Goal: Task Accomplishment & Management: Manage account settings

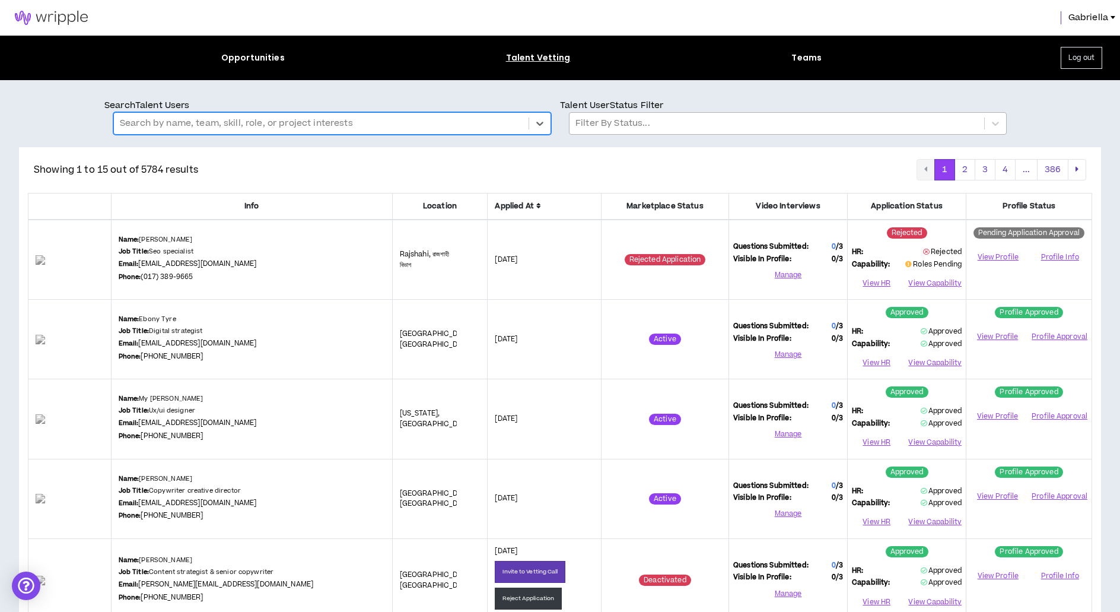
click at [612, 126] on div at bounding box center [777, 123] width 403 height 15
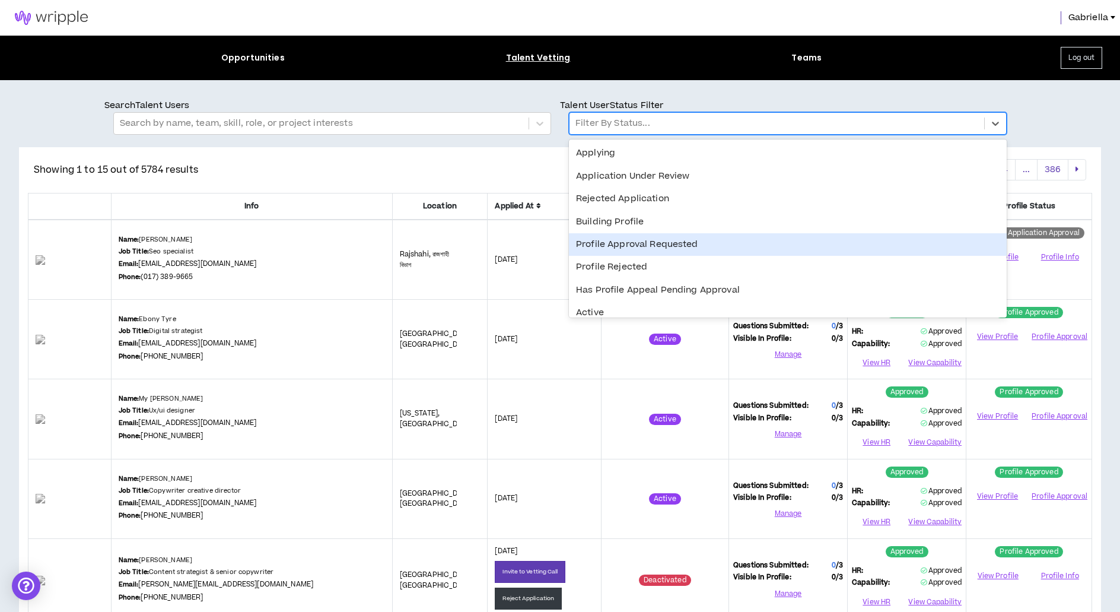
click at [634, 243] on div "Profile Approval Requested" at bounding box center [788, 244] width 438 height 23
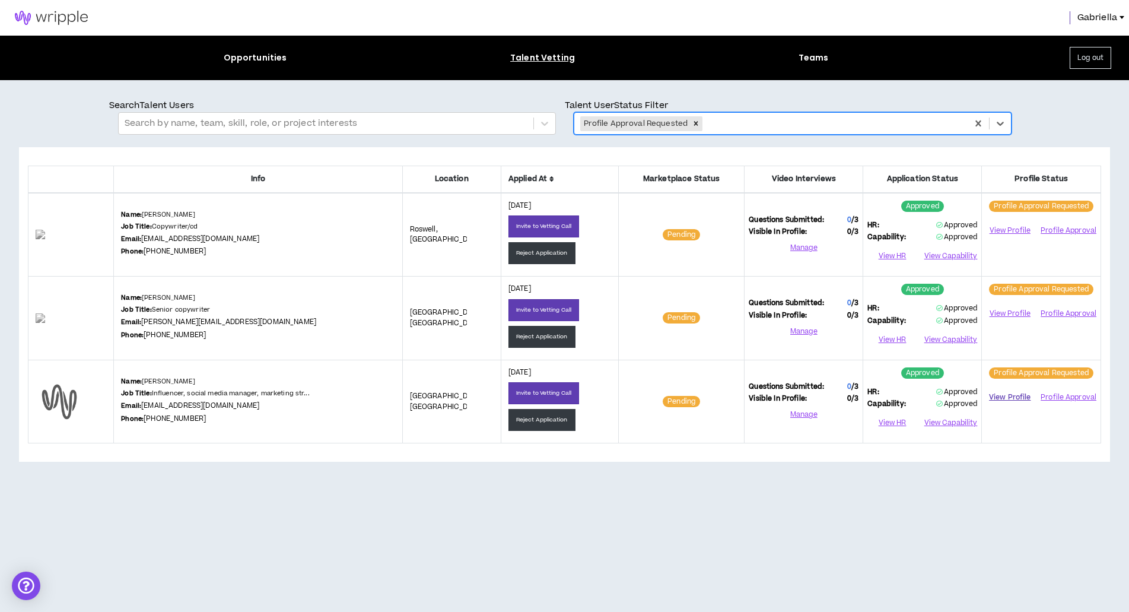
click at [1004, 395] on link "View Profile" at bounding box center [1009, 397] width 47 height 21
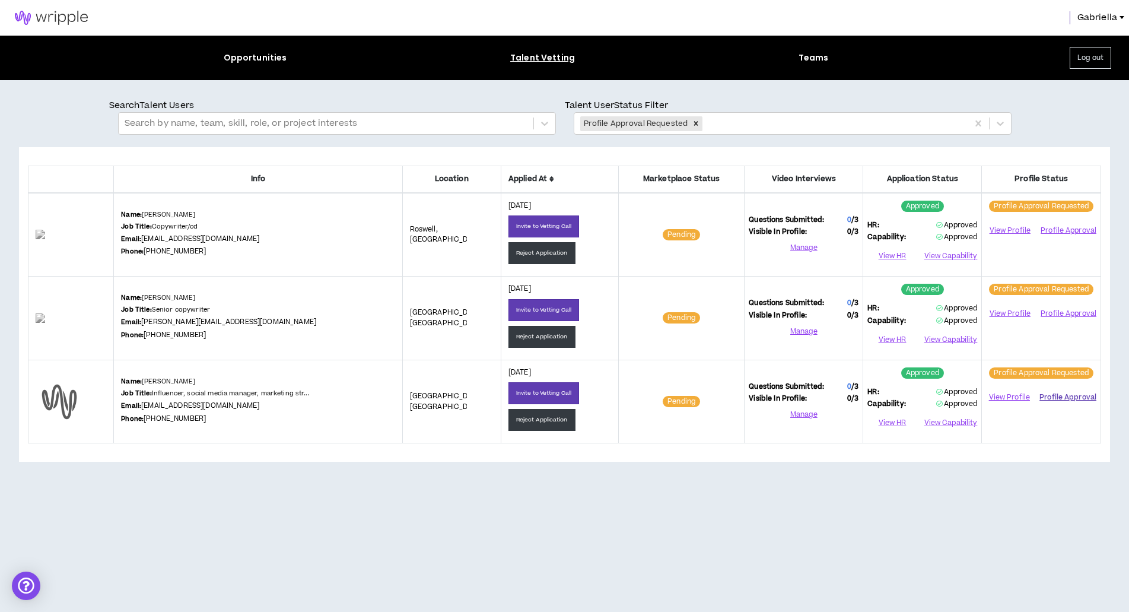
click at [1055, 396] on button "Profile Approval" at bounding box center [1068, 397] width 57 height 18
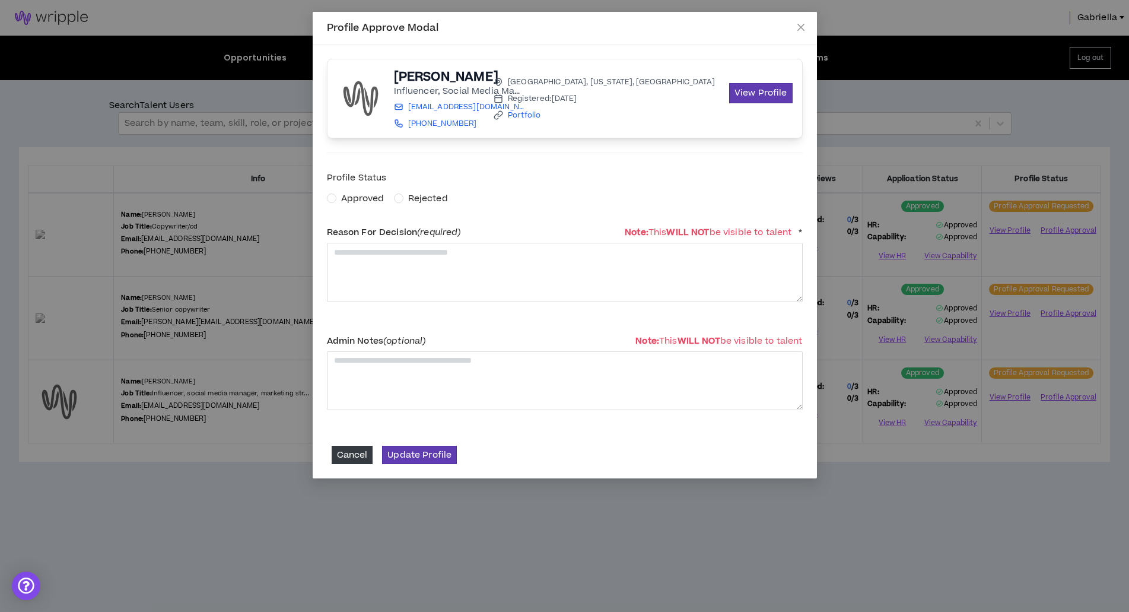
click at [348, 198] on span "Approved" at bounding box center [362, 198] width 43 height 12
click at [367, 262] on textarea at bounding box center [565, 272] width 476 height 59
type textarea "**********"
click at [427, 459] on button "Update Profile" at bounding box center [419, 455] width 75 height 18
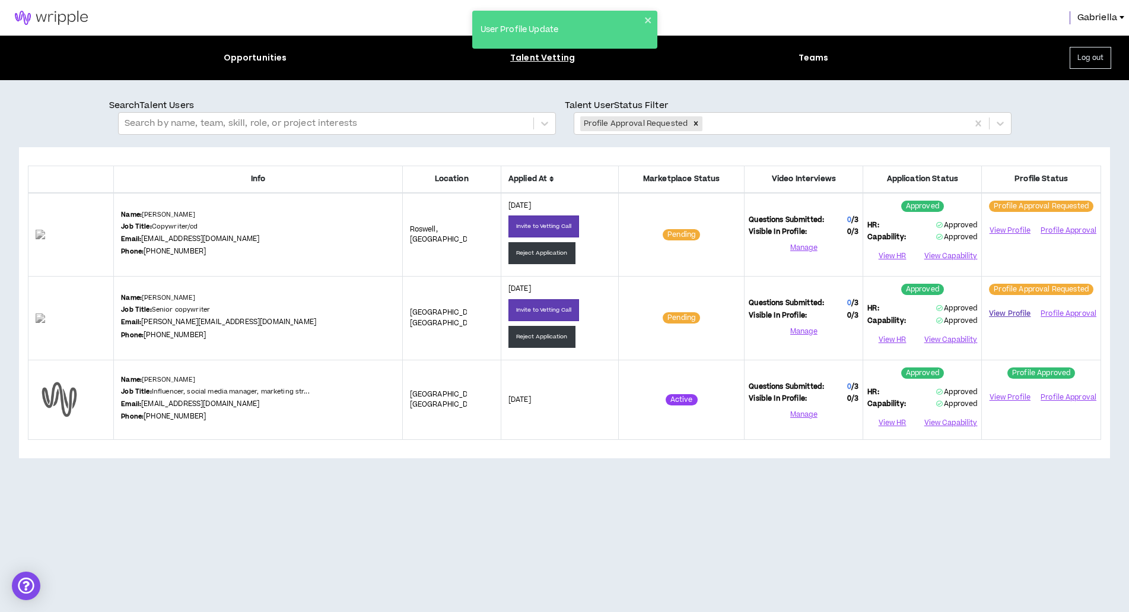
click at [1006, 312] on link "View Profile" at bounding box center [1009, 313] width 47 height 21
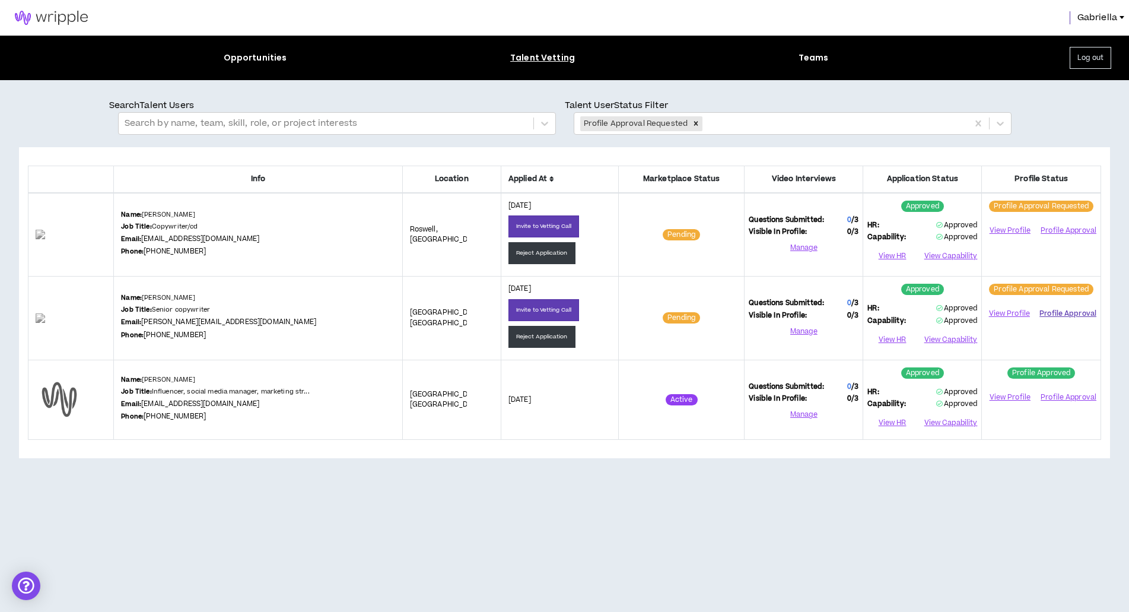
click at [1052, 312] on button "Profile Approval" at bounding box center [1068, 314] width 57 height 18
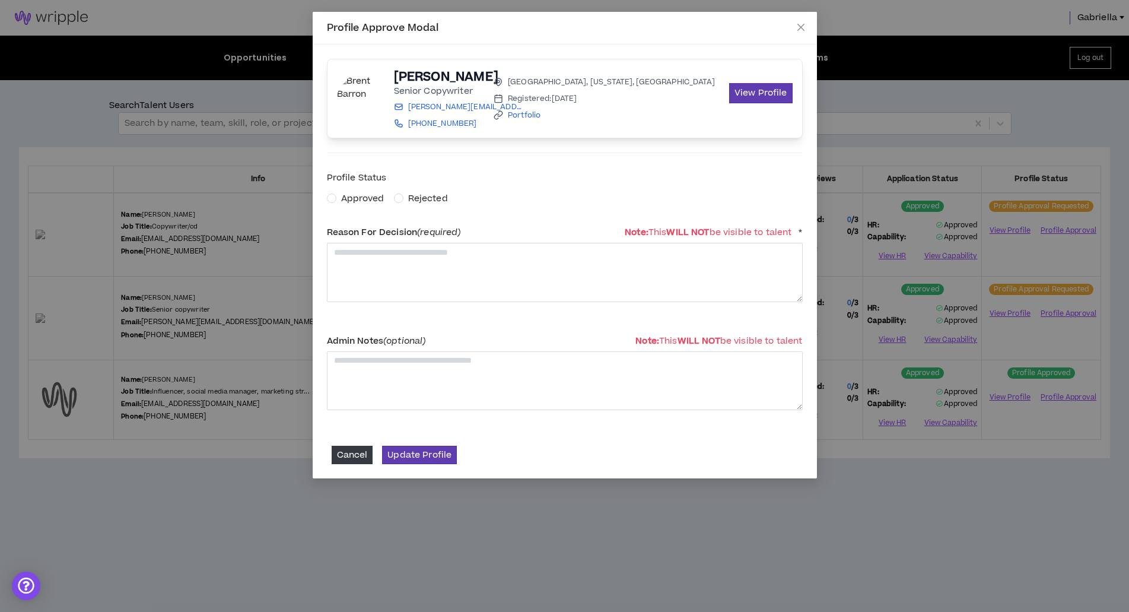
click at [371, 194] on span "Approved" at bounding box center [362, 198] width 43 height 12
click at [396, 267] on textarea at bounding box center [565, 272] width 476 height 59
type textarea "**********"
click at [405, 463] on button "Update Profile" at bounding box center [419, 455] width 75 height 18
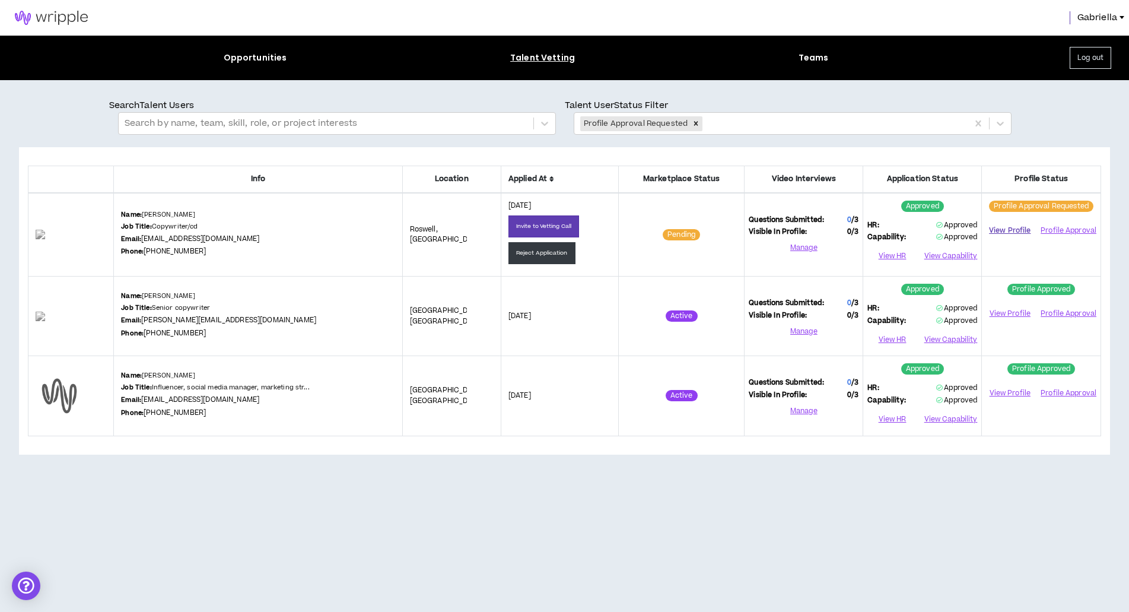
click at [1021, 228] on link "View Profile" at bounding box center [1009, 230] width 47 height 21
click at [1070, 230] on button "Profile Approval" at bounding box center [1068, 230] width 57 height 18
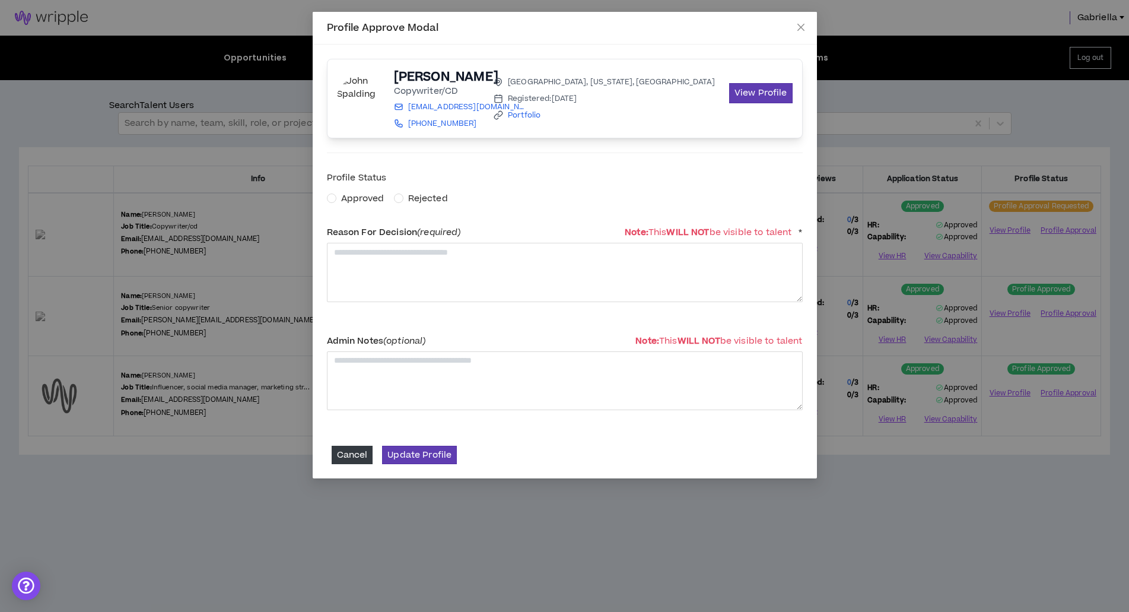
click at [357, 198] on span "Approved" at bounding box center [362, 198] width 43 height 12
click at [386, 282] on textarea at bounding box center [565, 272] width 476 height 59
type textarea "**********"
click at [432, 460] on button "Update Profile" at bounding box center [419, 455] width 75 height 18
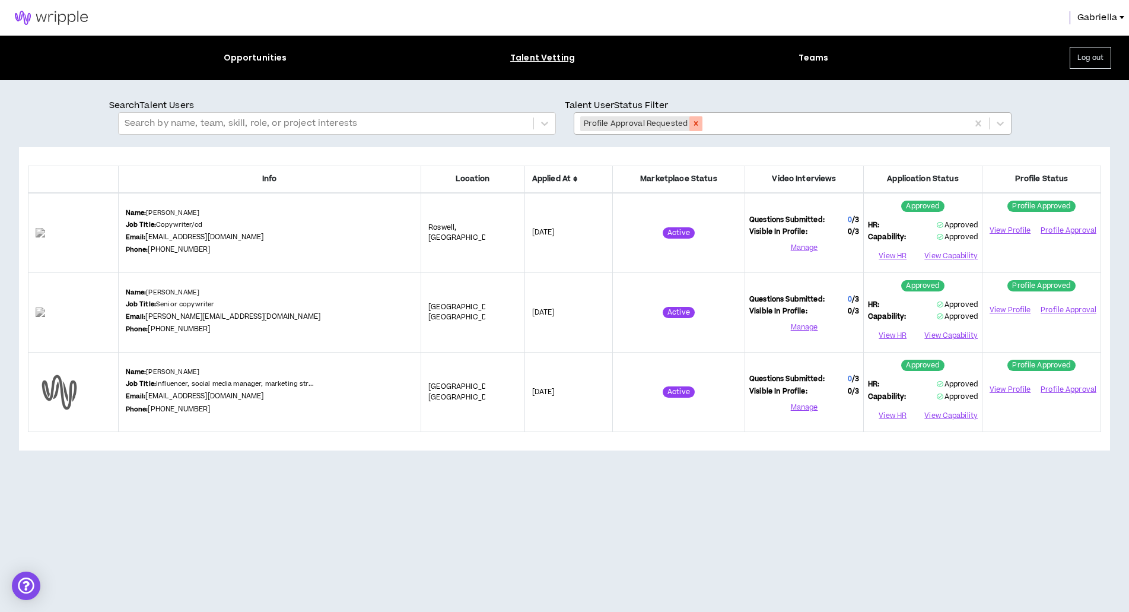
click at [694, 125] on icon "Remove Profile Approval Requested" at bounding box center [696, 124] width 4 height 4
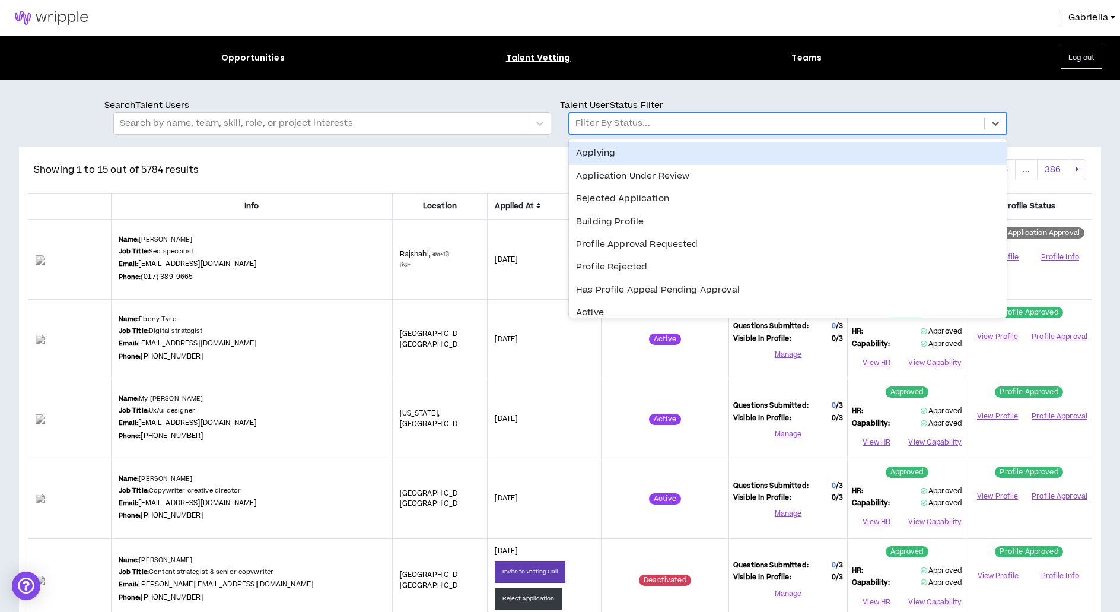
click at [643, 129] on div at bounding box center [777, 123] width 403 height 15
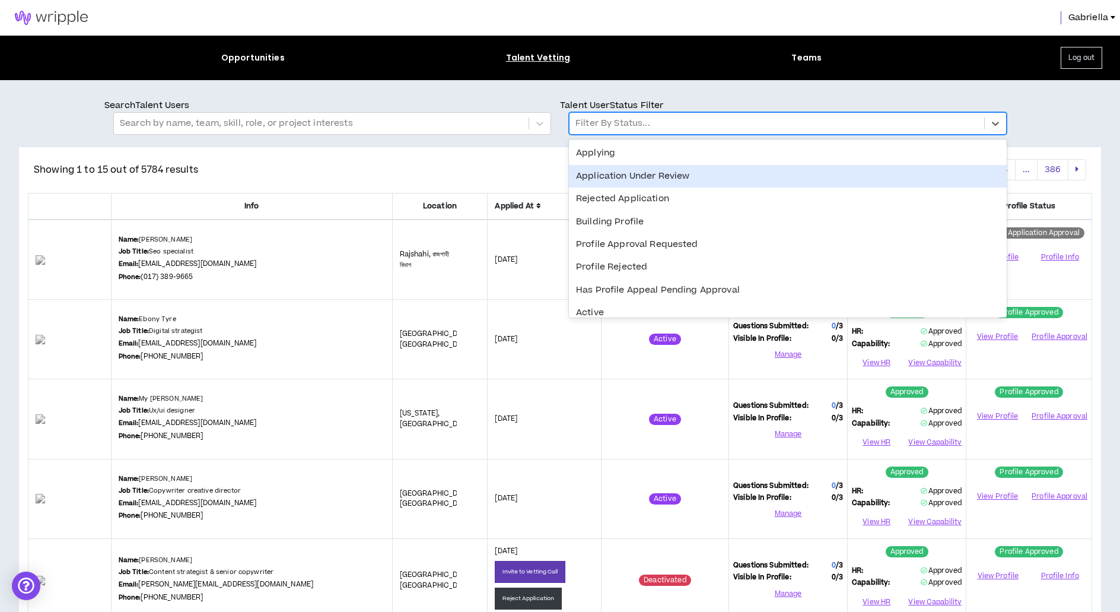
click at [620, 177] on div "Application Under Review" at bounding box center [788, 176] width 438 height 23
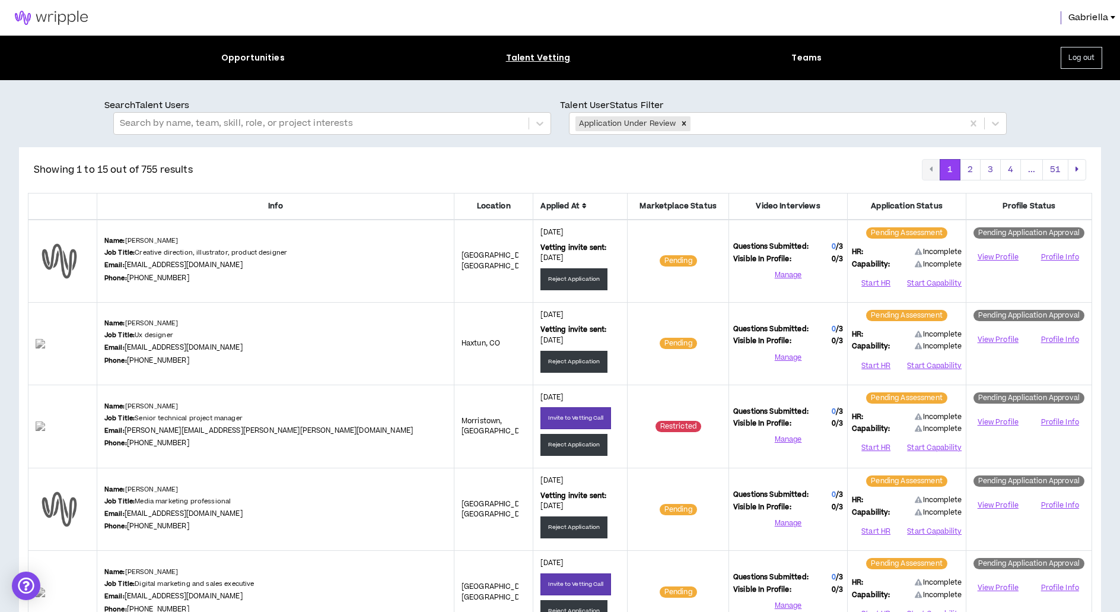
click at [582, 205] on icon at bounding box center [584, 205] width 5 height 7
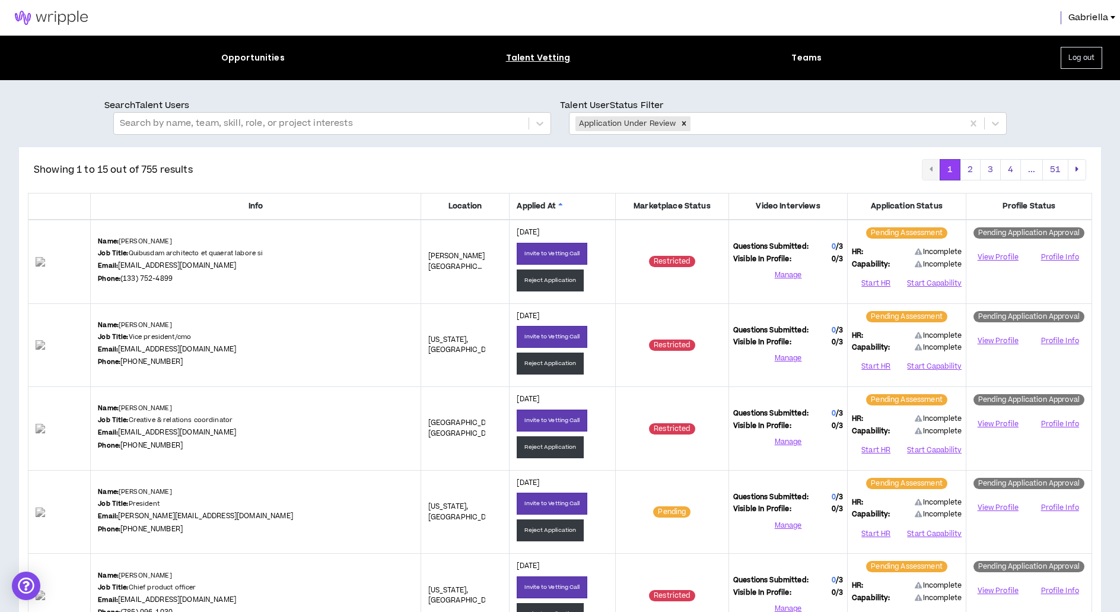
click at [558, 204] on icon at bounding box center [560, 205] width 5 height 7
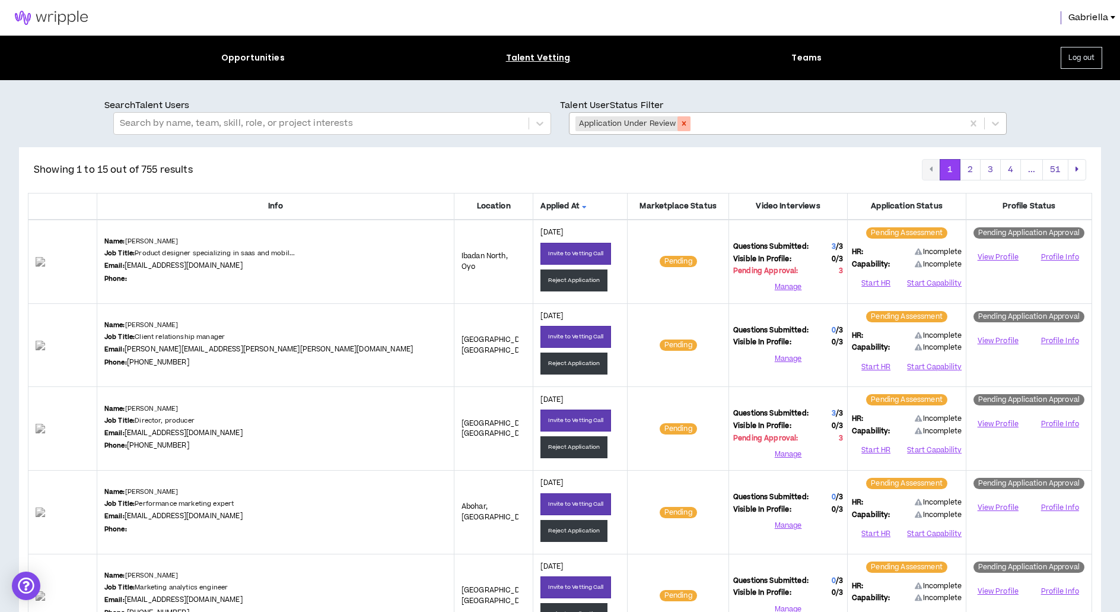
click at [685, 126] on icon "Remove Application Under Review" at bounding box center [684, 123] width 8 height 8
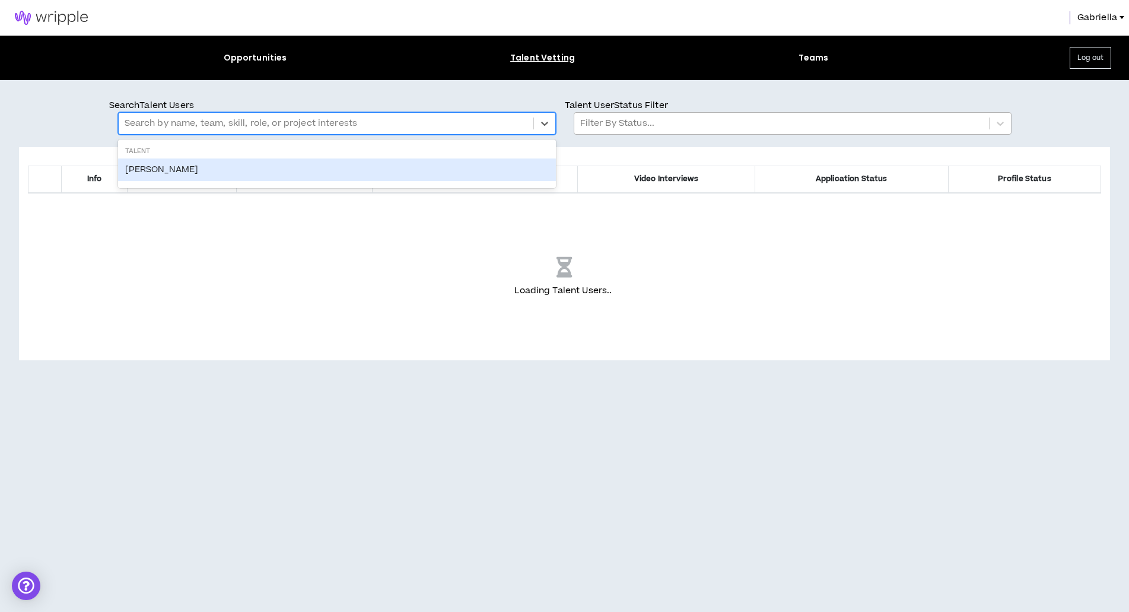
click at [342, 120] on div at bounding box center [326, 123] width 403 height 15
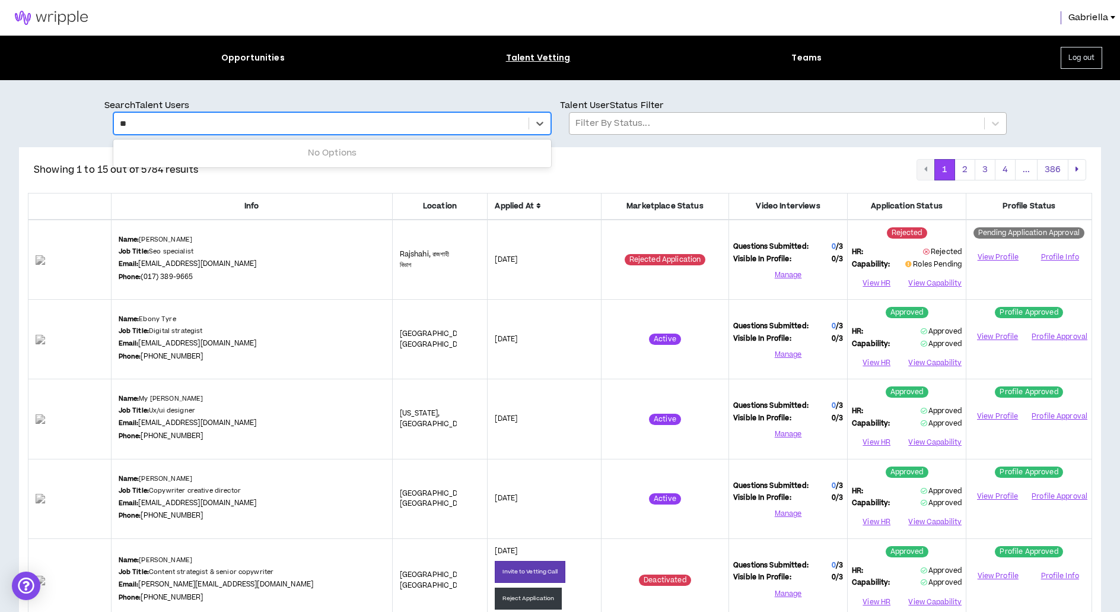
type input "***"
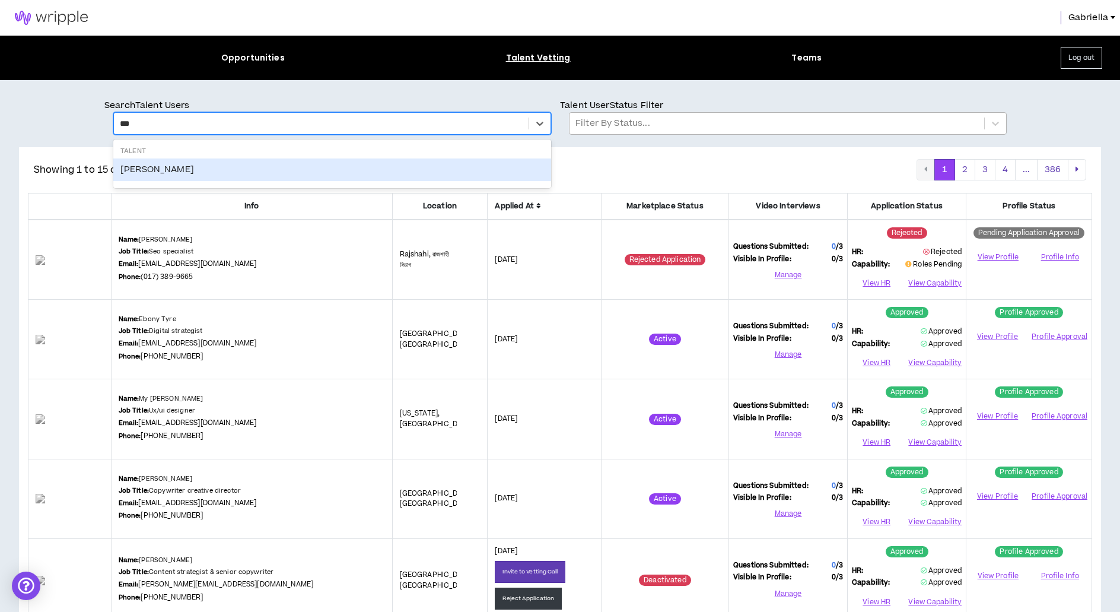
click at [146, 164] on div "Suyao Zou" at bounding box center [332, 169] width 438 height 23
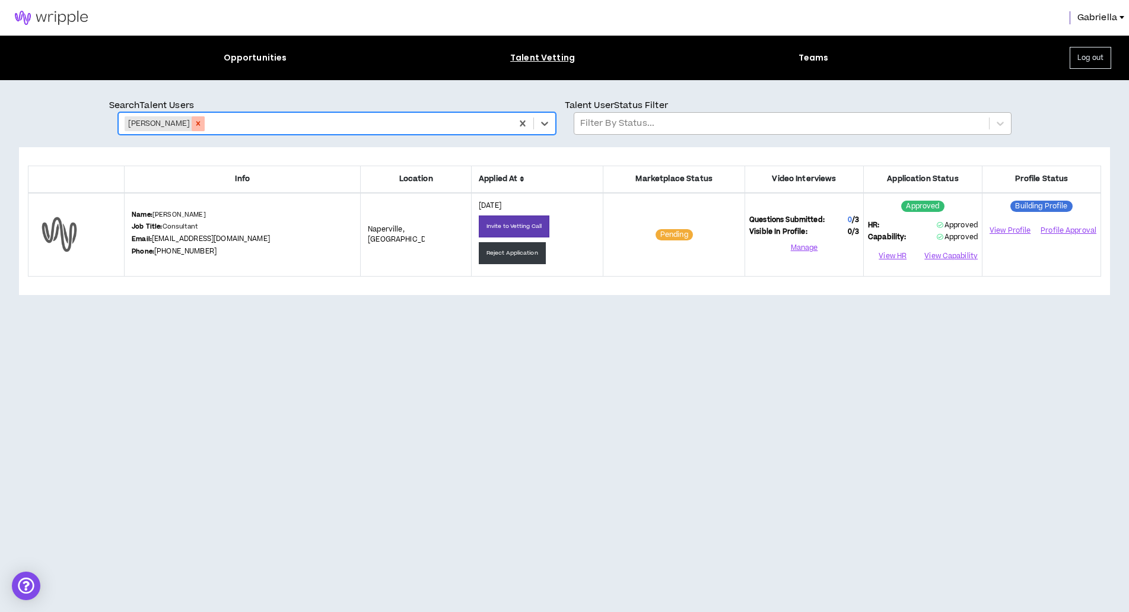
click at [192, 128] on div "Remove Suyao Zou" at bounding box center [198, 123] width 13 height 15
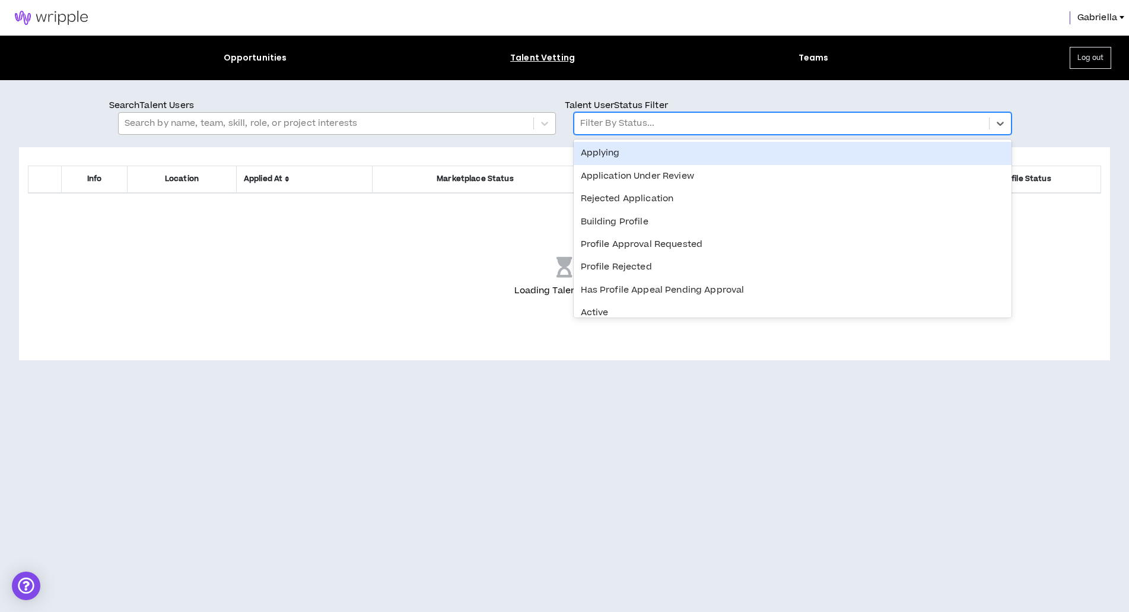
click at [626, 123] on div at bounding box center [781, 123] width 403 height 15
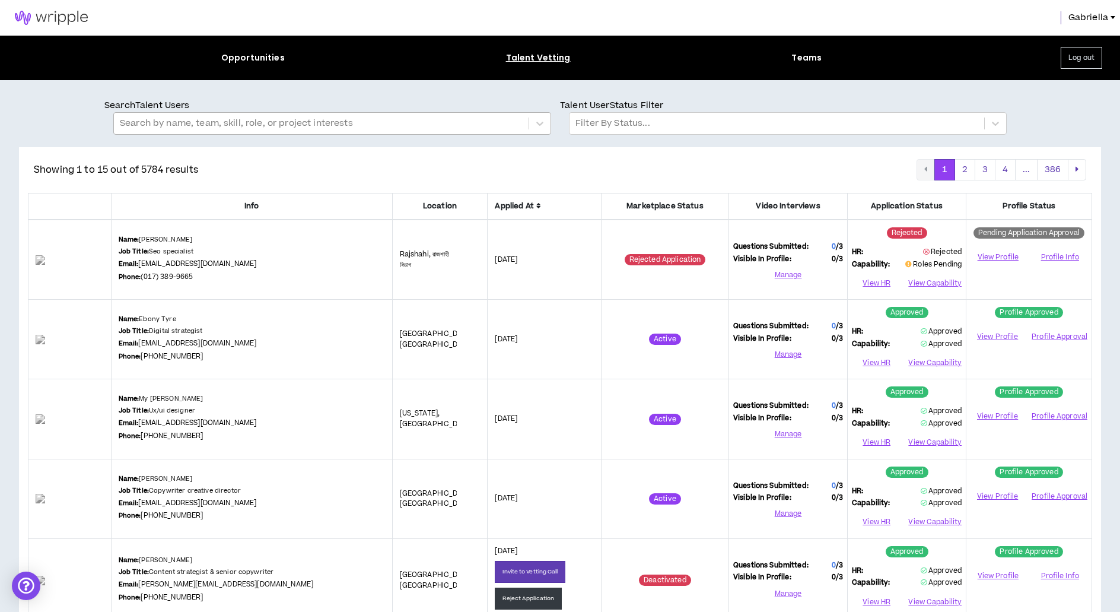
click at [475, 103] on p "Search Talent Users" at bounding box center [332, 105] width 456 height 13
click at [62, 19] on img at bounding box center [51, 18] width 103 height 14
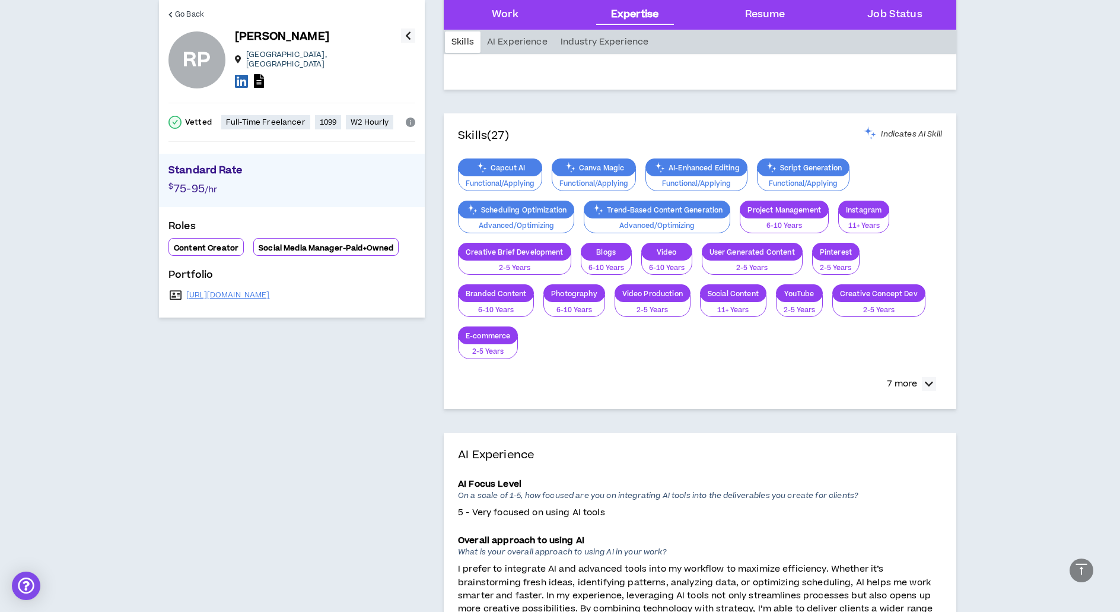
scroll to position [781, 0]
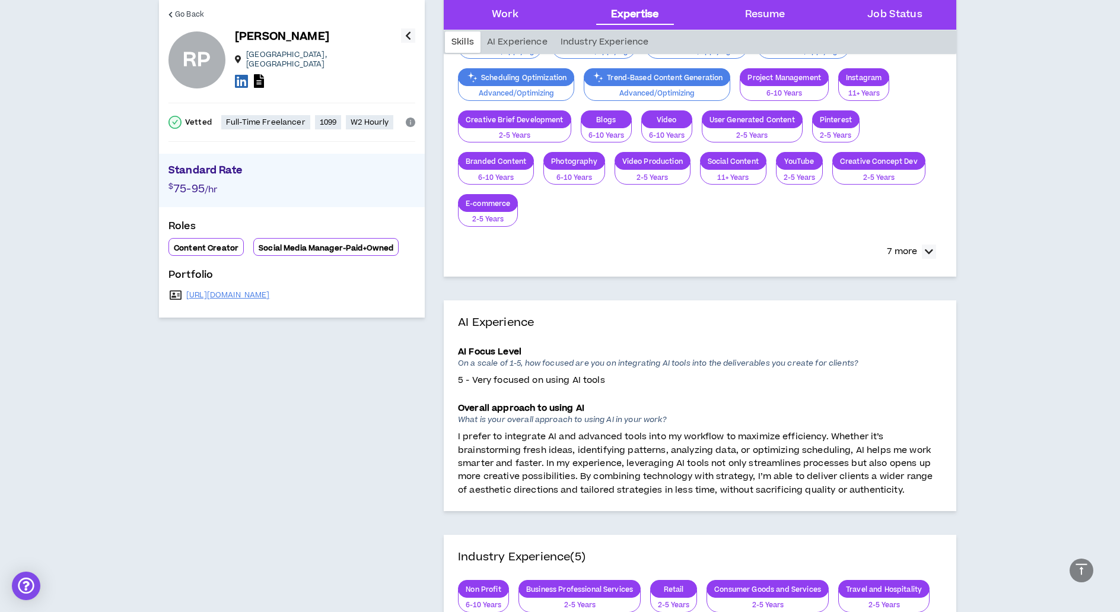
click at [240, 74] on icon at bounding box center [241, 81] width 13 height 15
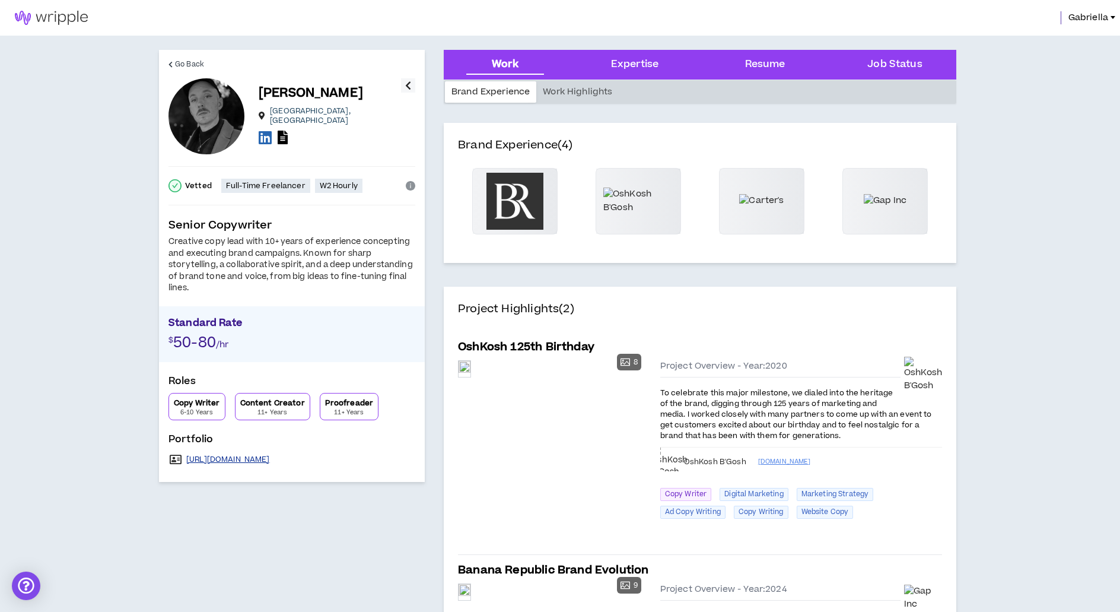
click at [244, 455] on link "https://brentbarron.carbonmade.com/" at bounding box center [228, 459] width 84 height 9
click at [265, 135] on icon at bounding box center [265, 137] width 13 height 15
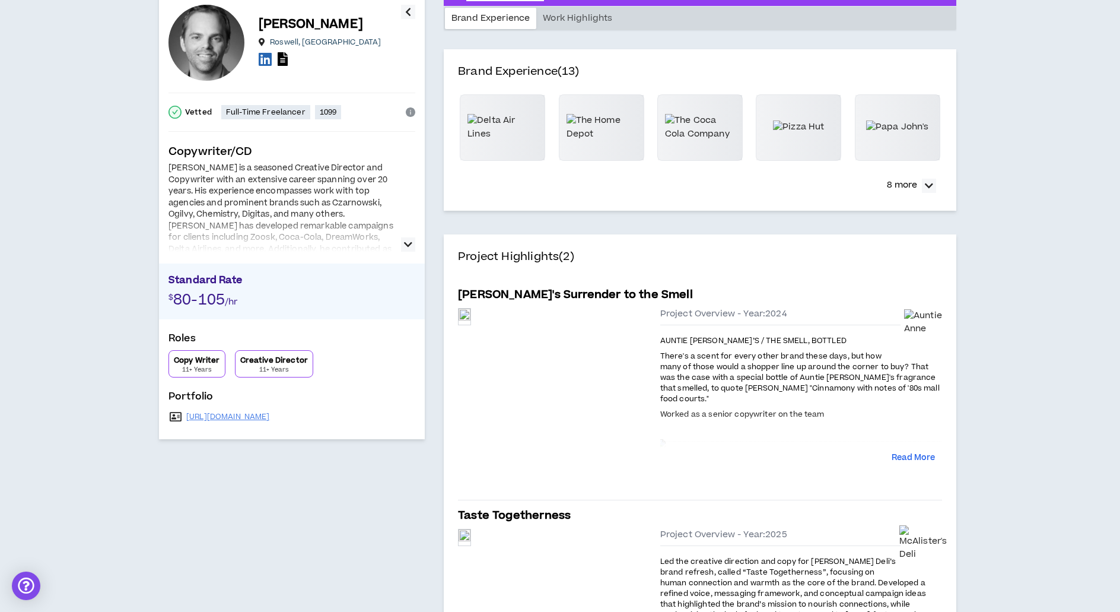
scroll to position [157, 0]
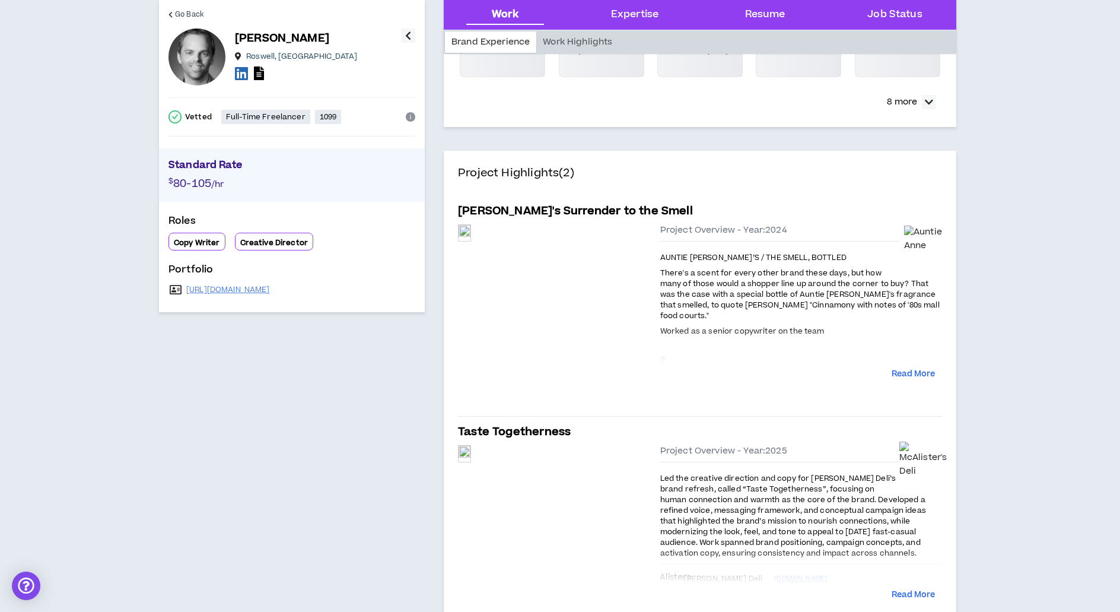
click at [709, 376] on div at bounding box center [775, 380] width 231 height 14
click at [906, 376] on button "Read More" at bounding box center [913, 374] width 43 height 12
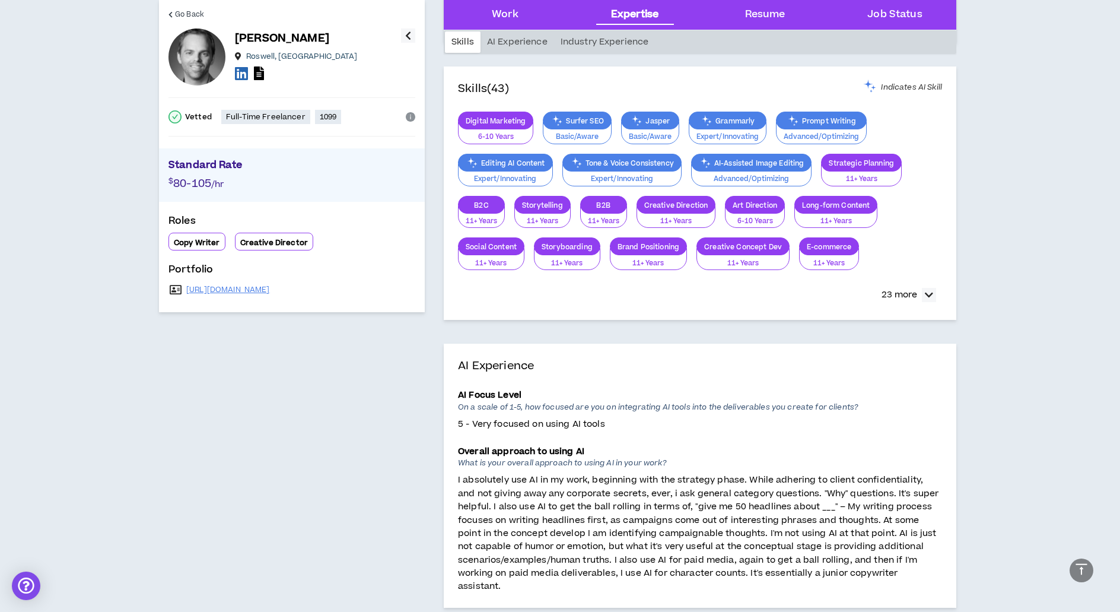
scroll to position [771, 0]
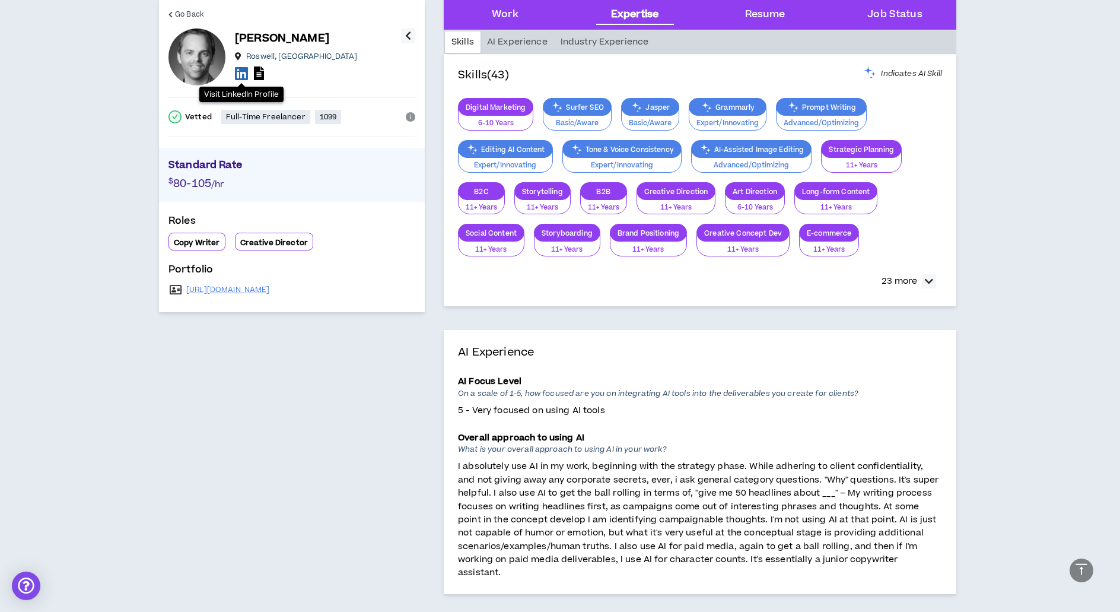
click at [239, 77] on icon at bounding box center [241, 73] width 13 height 15
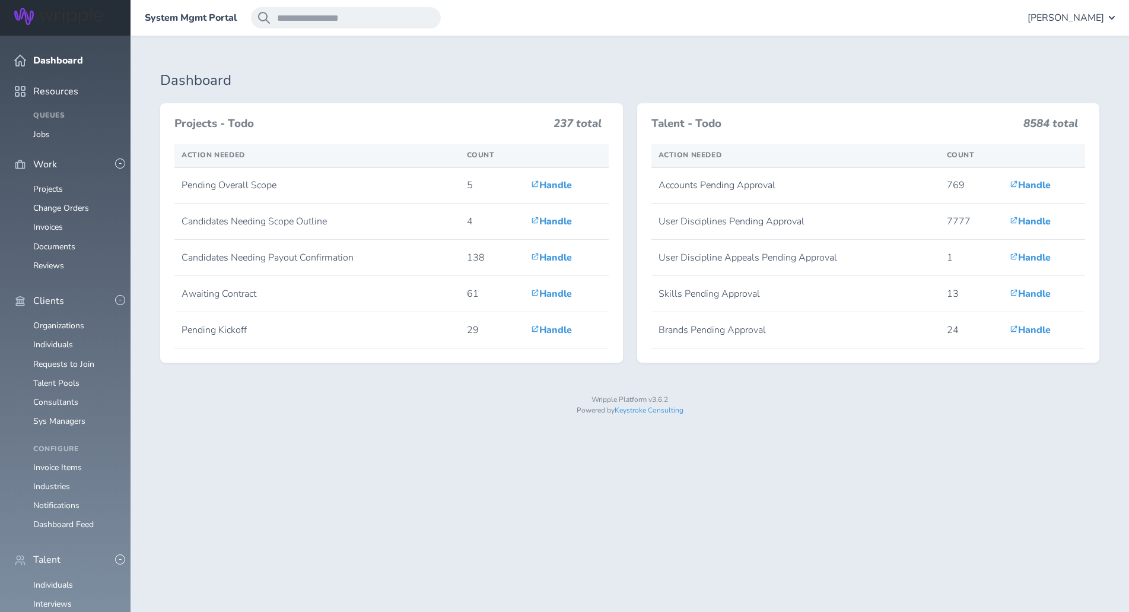
click at [1066, 18] on span "[PERSON_NAME]" at bounding box center [1066, 17] width 77 height 11
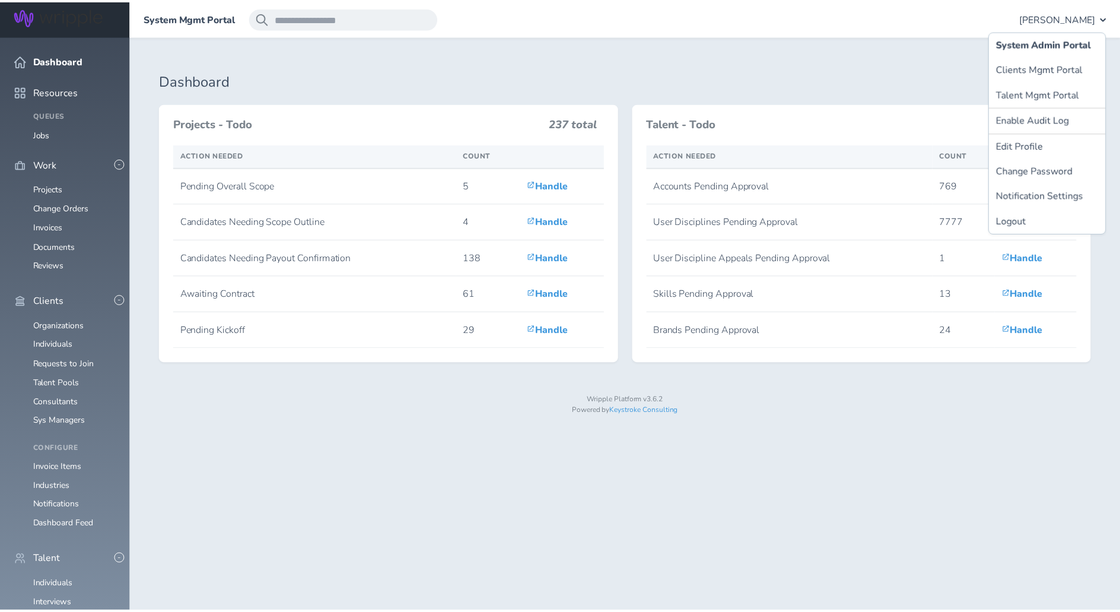
scroll to position [279, 0]
click at [61, 579] on link "Individuals" at bounding box center [53, 584] width 40 height 11
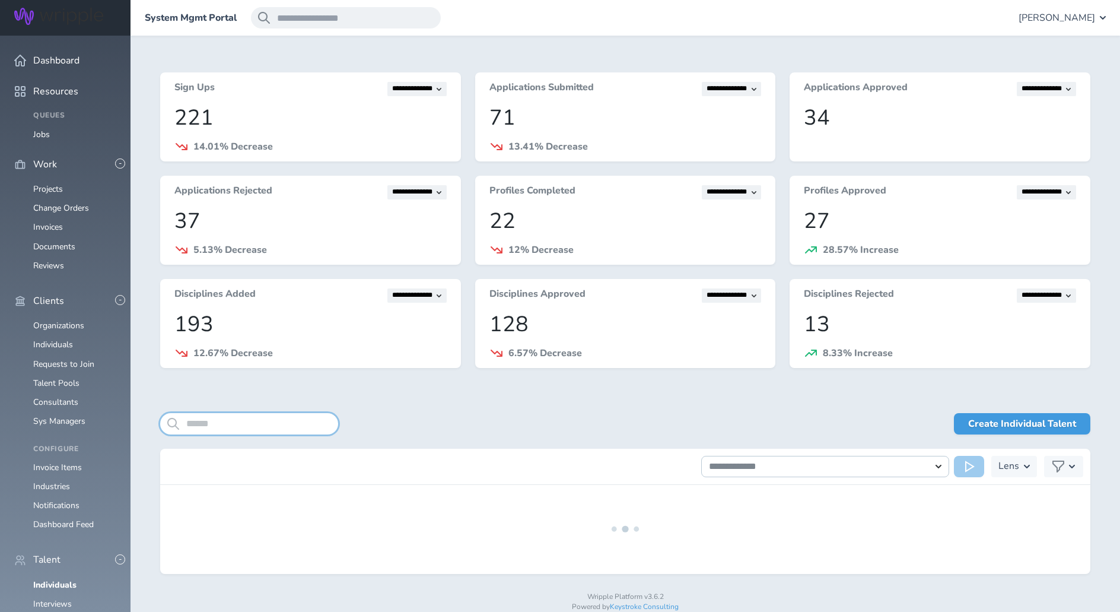
click at [223, 424] on input "search" at bounding box center [249, 423] width 178 height 21
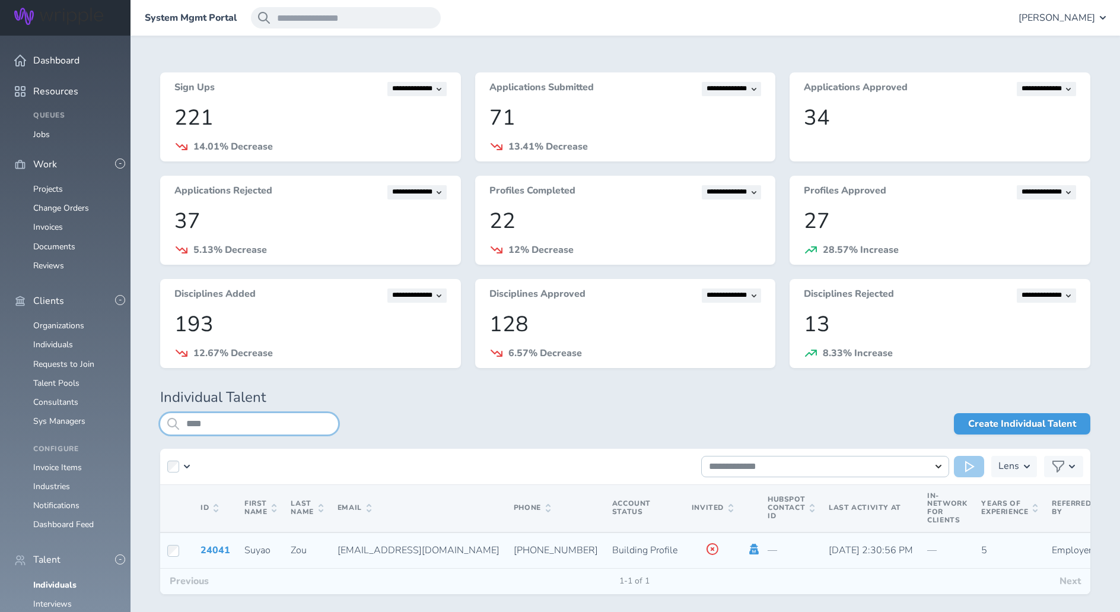
type input "****"
click at [748, 549] on icon at bounding box center [754, 549] width 13 height 11
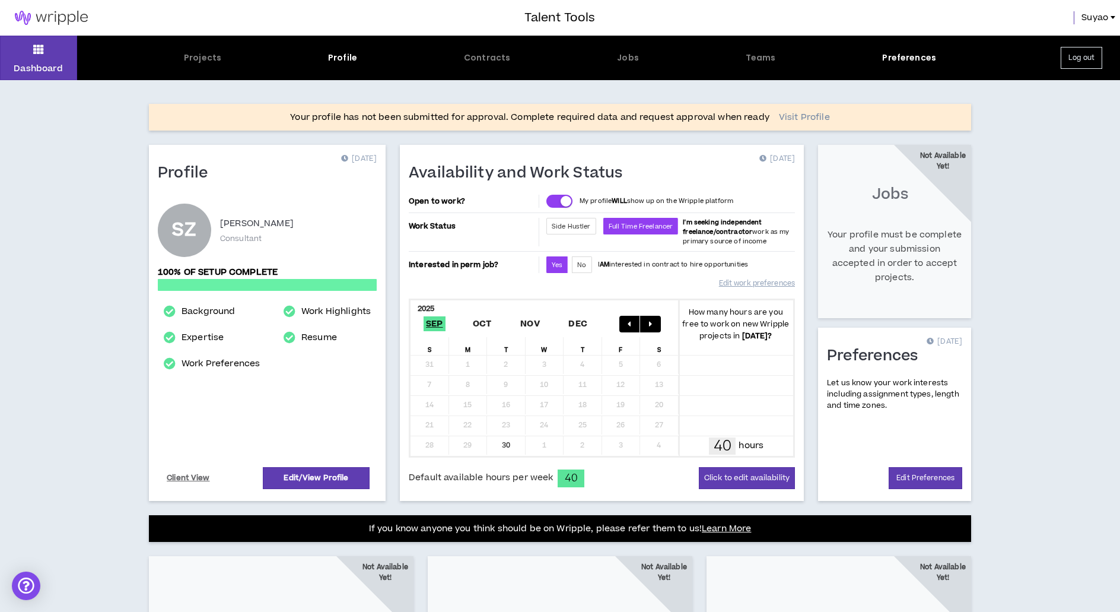
click at [803, 118] on link "Visit Profile" at bounding box center [804, 118] width 51 height 12
select select "*"
select select "US"
select select "*******"
select select "*"
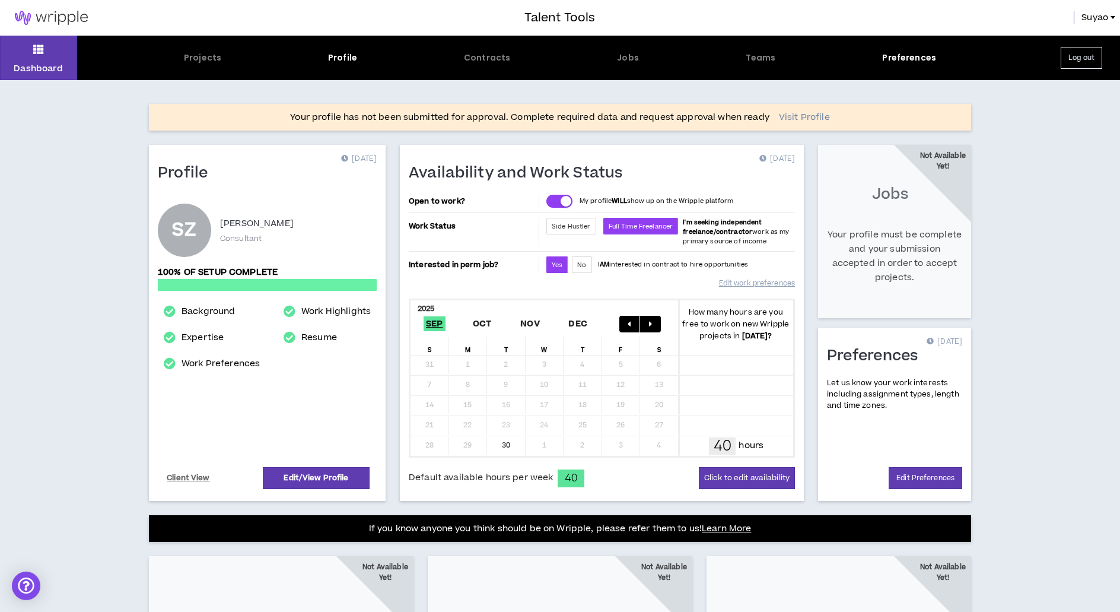
select select "**********"
select select "*****"
select select "**********"
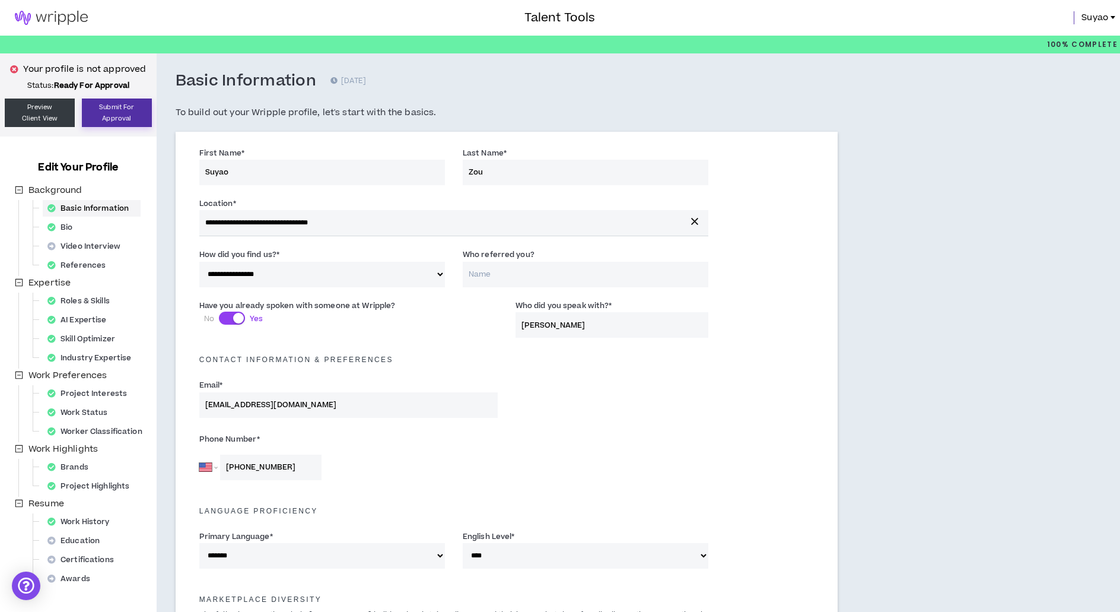
click at [126, 115] on button "Submit For Approval" at bounding box center [117, 112] width 70 height 28
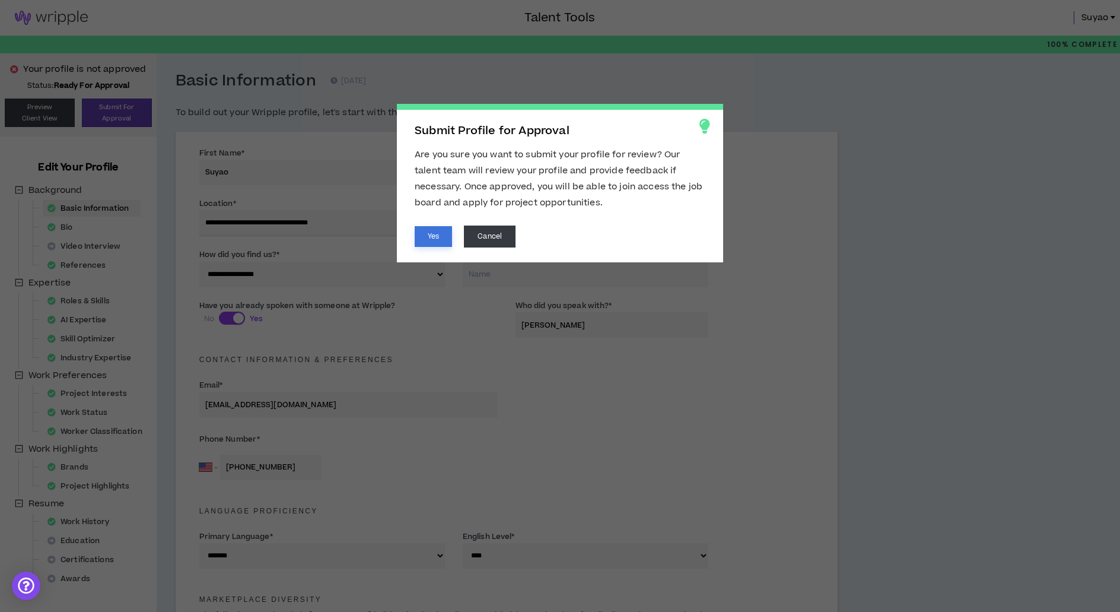
click at [436, 237] on button "Yes" at bounding box center [433, 236] width 37 height 21
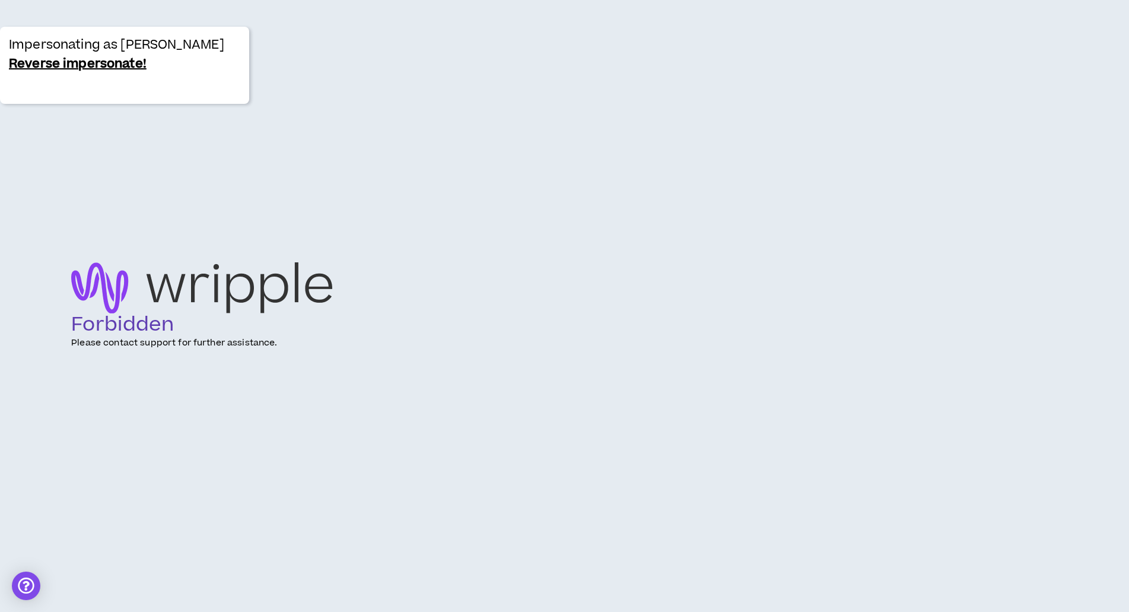
click at [90, 61] on link "Reverse impersonate!" at bounding box center [78, 64] width 138 height 19
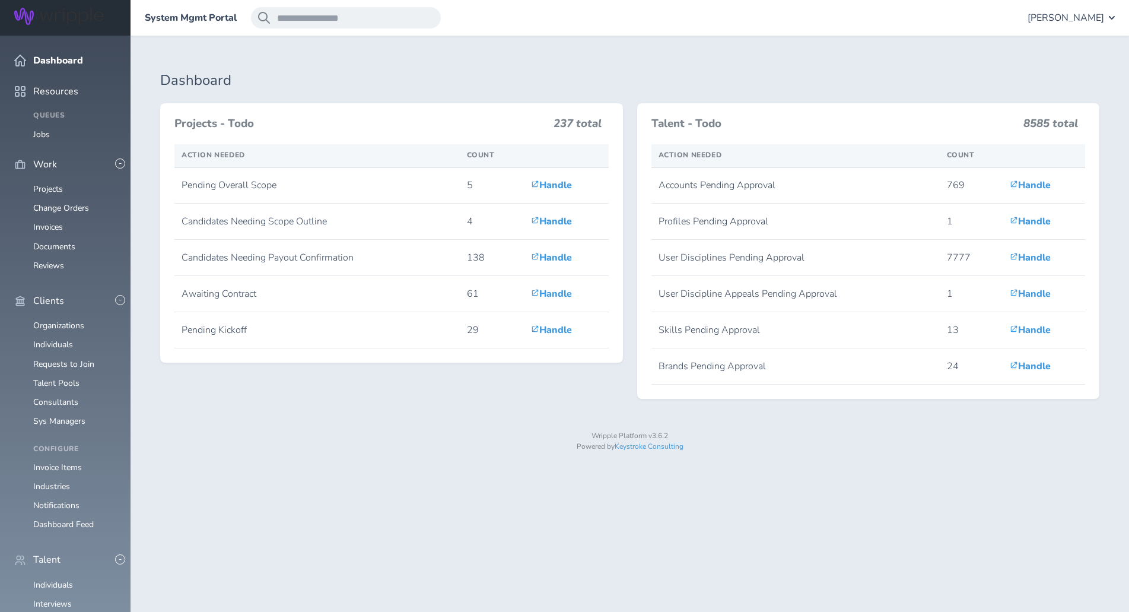
click at [1066, 18] on span "[PERSON_NAME]" at bounding box center [1066, 17] width 77 height 11
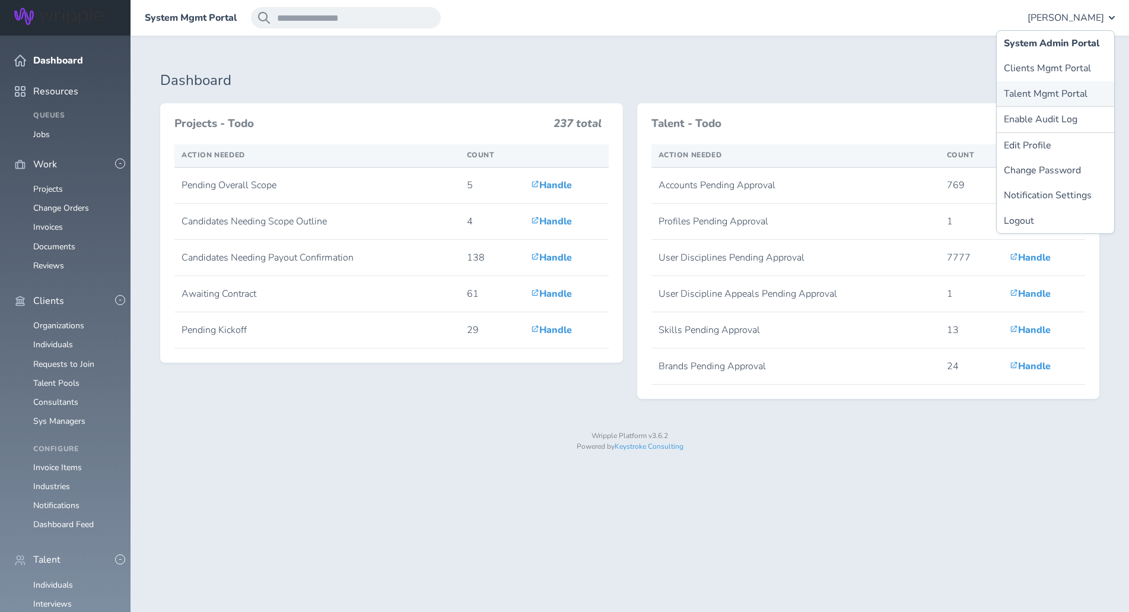
click at [1039, 94] on link "Talent Mgmt Portal" at bounding box center [1055, 93] width 117 height 25
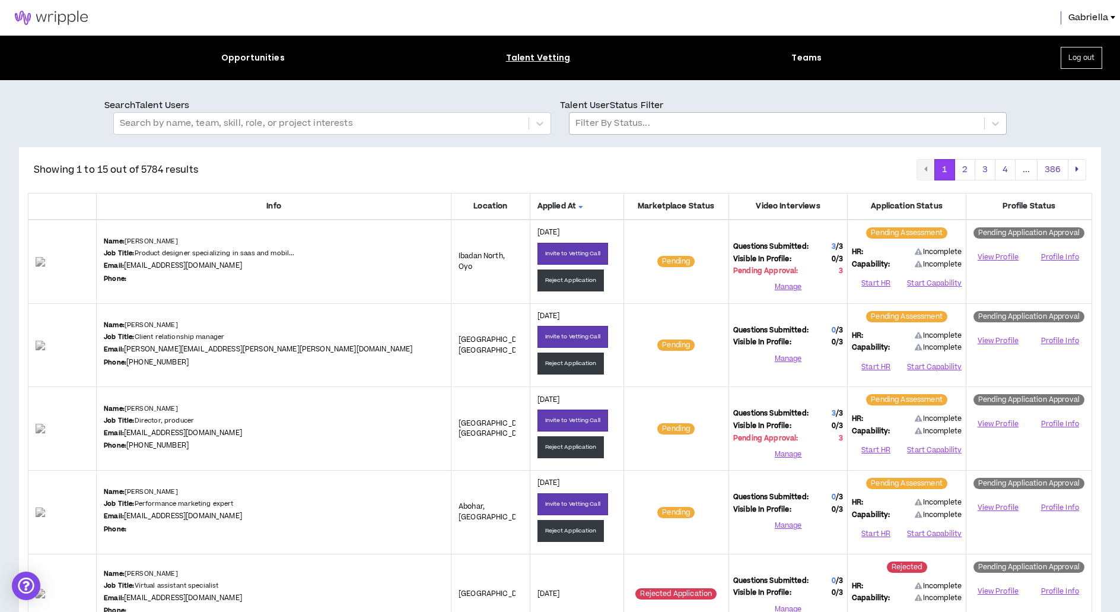
click at [612, 126] on div at bounding box center [777, 123] width 403 height 15
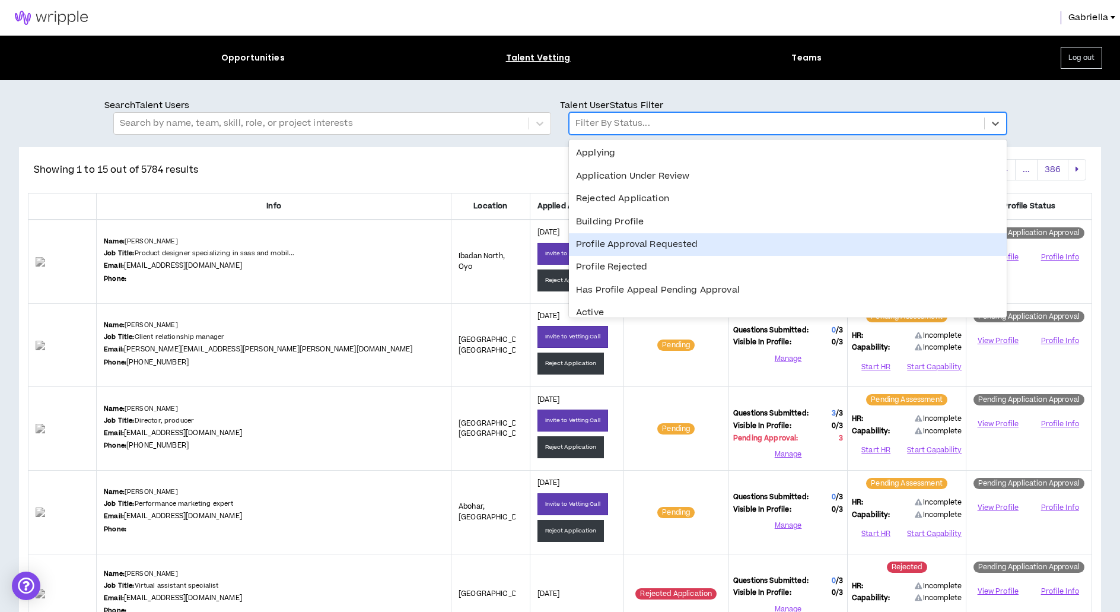
click at [602, 246] on div "Profile Approval Requested" at bounding box center [788, 244] width 438 height 23
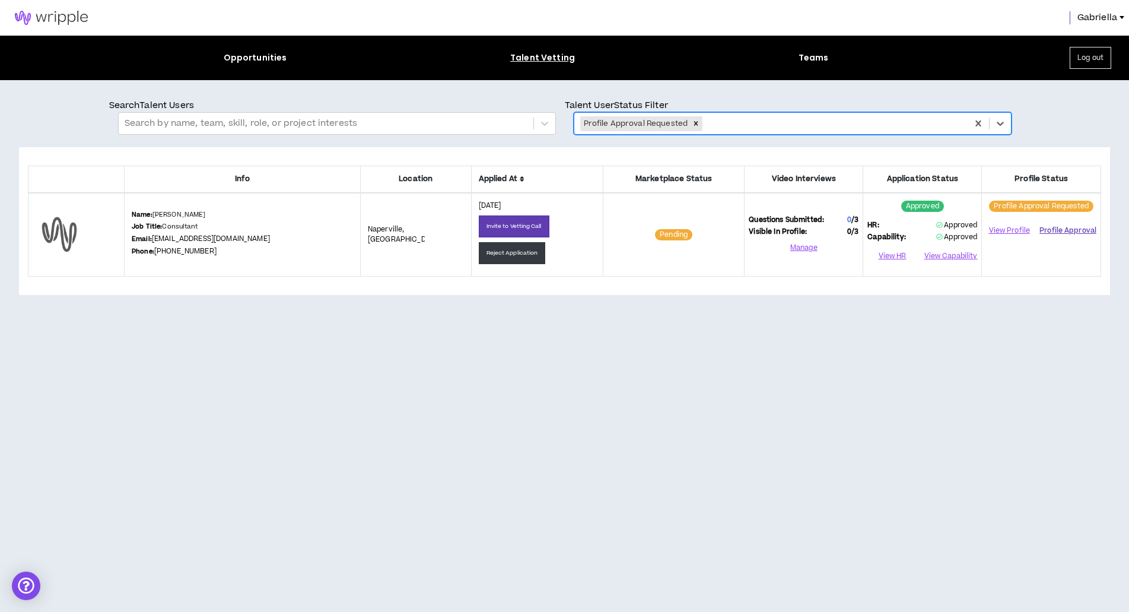
click at [1051, 230] on button "Profile Approval" at bounding box center [1068, 230] width 57 height 18
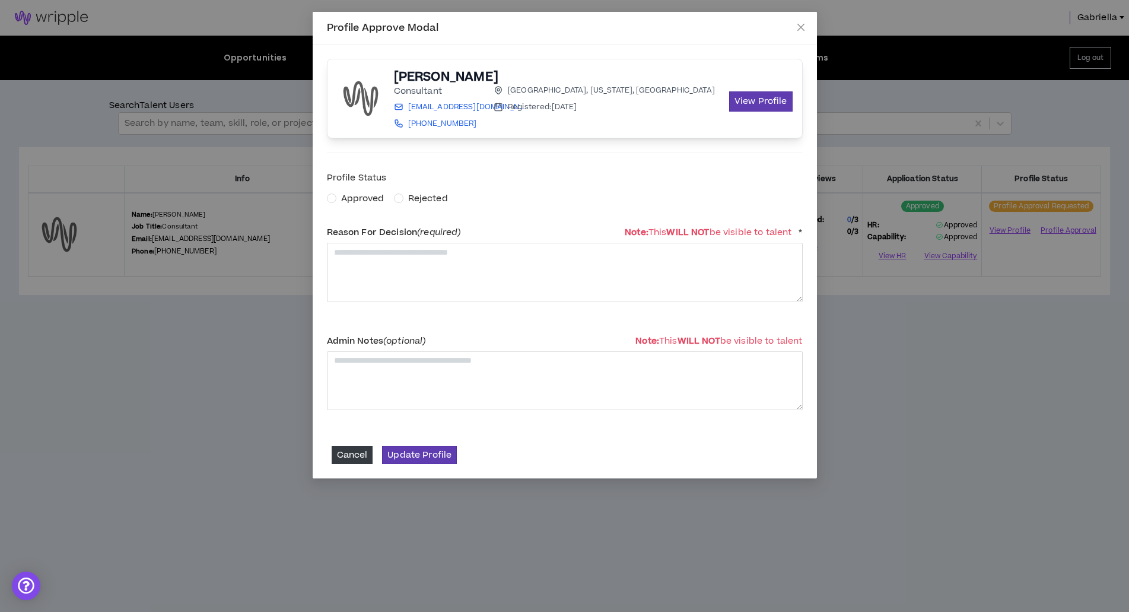
click at [361, 199] on span "Approved" at bounding box center [362, 198] width 43 height 12
click at [401, 284] on textarea at bounding box center [565, 272] width 476 height 59
type textarea "**********"
click at [433, 449] on button "Update Profile" at bounding box center [419, 455] width 75 height 18
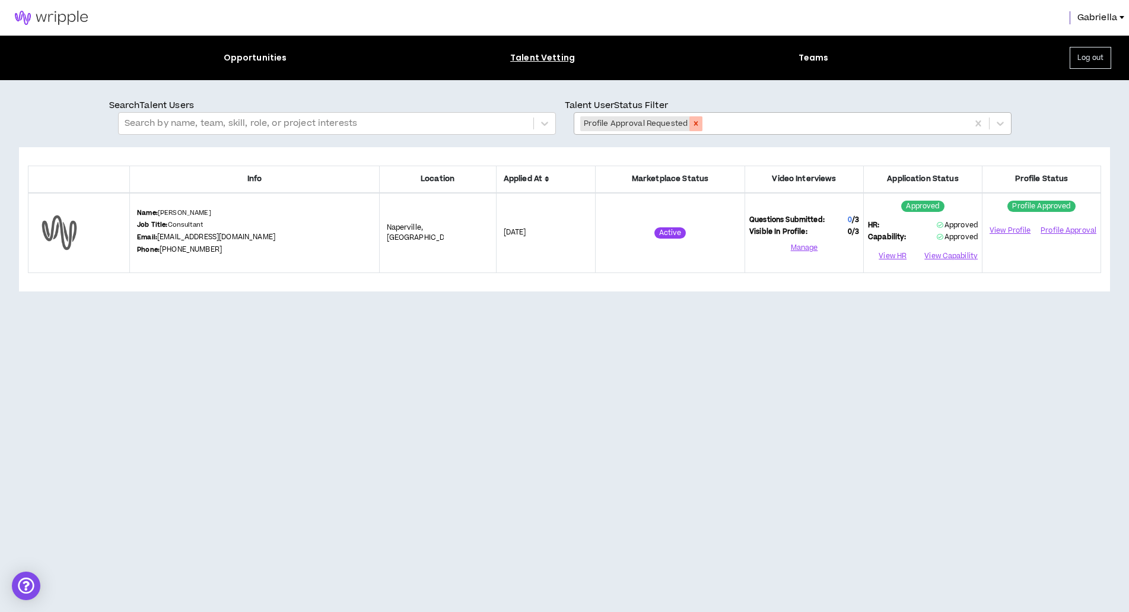
click at [695, 124] on icon "Remove Profile Approval Requested" at bounding box center [696, 124] width 4 height 4
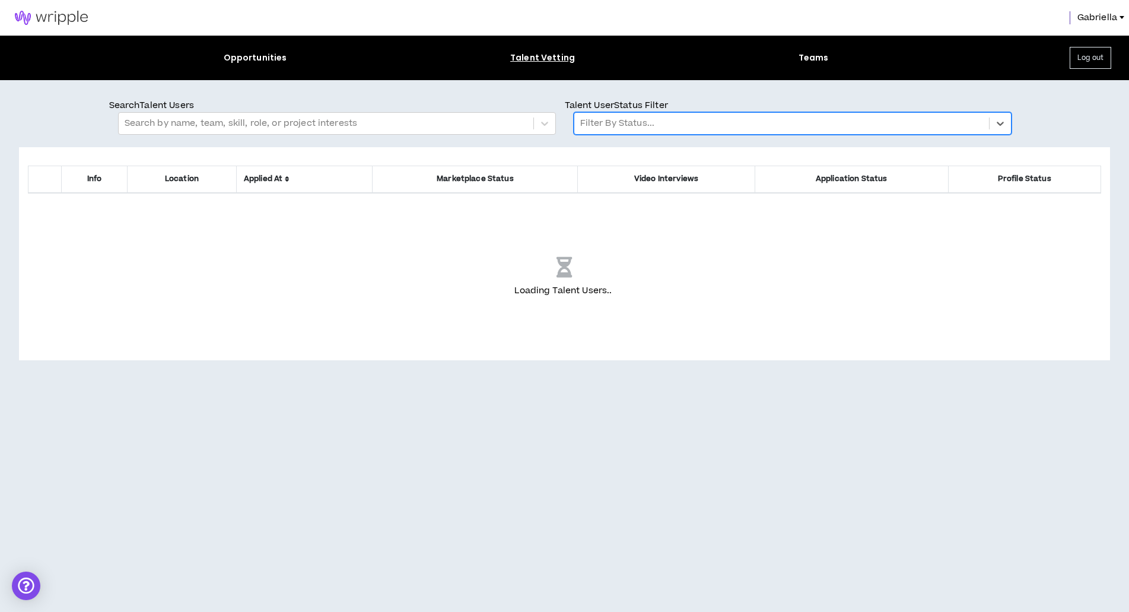
click at [641, 127] on div at bounding box center [781, 123] width 403 height 15
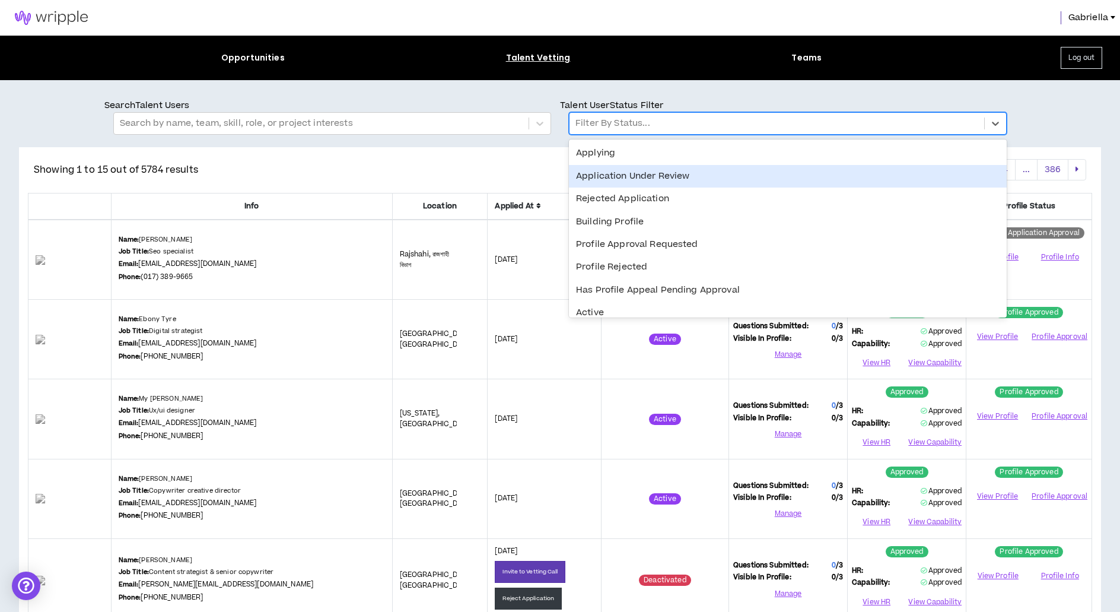
click at [628, 174] on div "Application Under Review" at bounding box center [788, 176] width 438 height 23
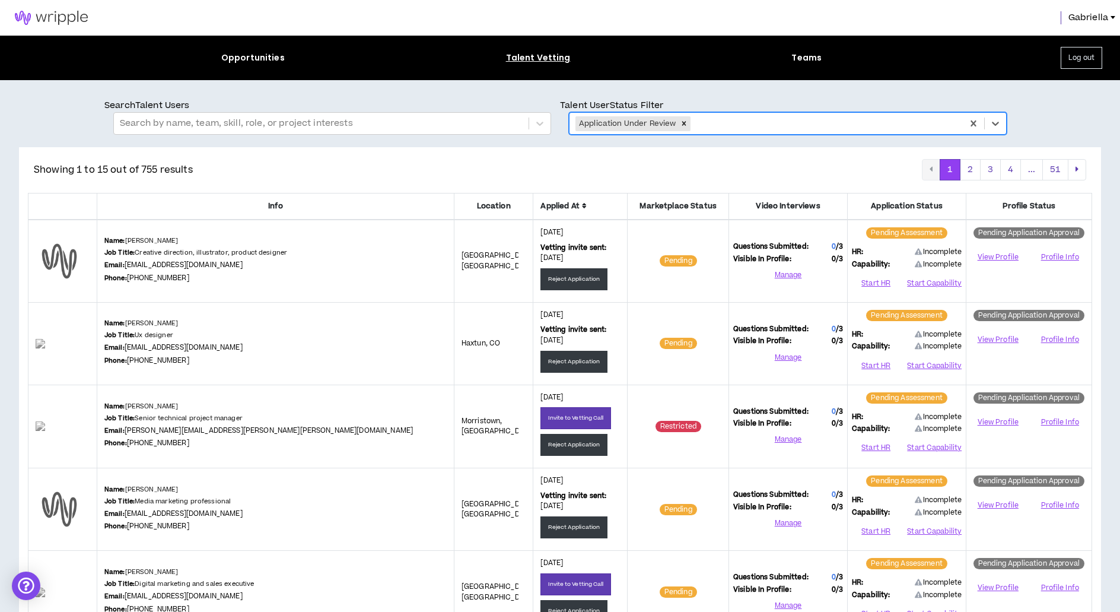
click at [582, 205] on icon at bounding box center [584, 205] width 5 height 7
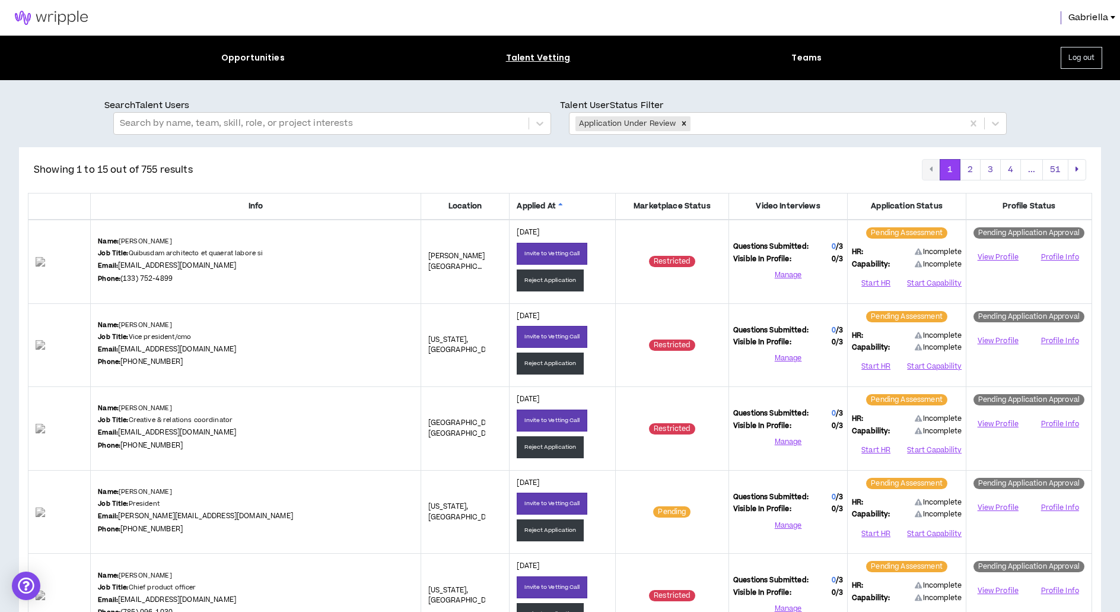
click at [558, 204] on icon at bounding box center [560, 205] width 5 height 7
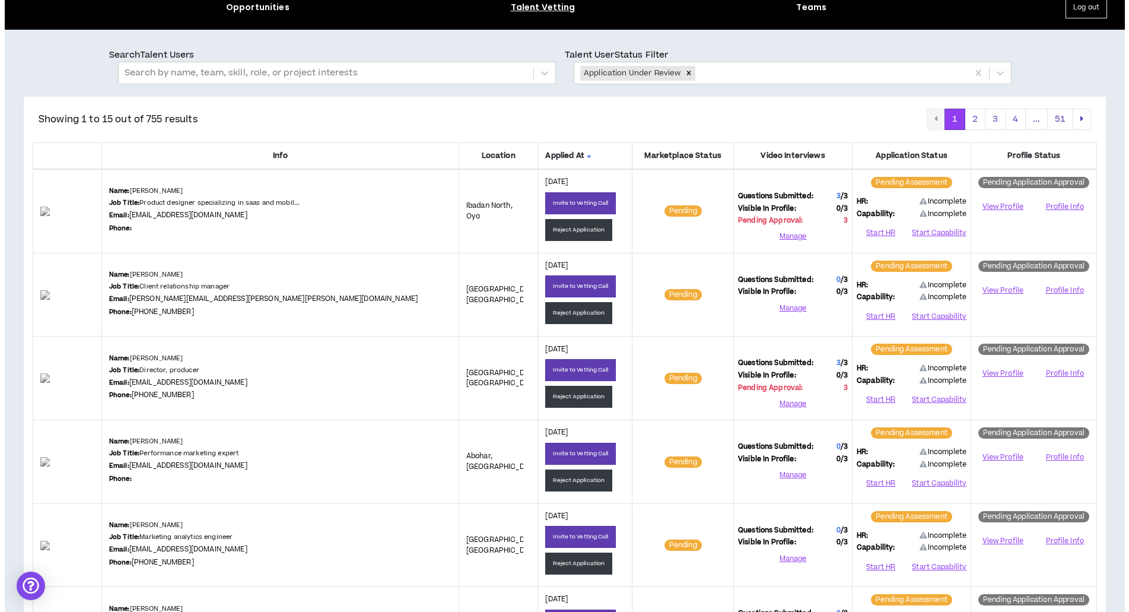
scroll to position [176, 0]
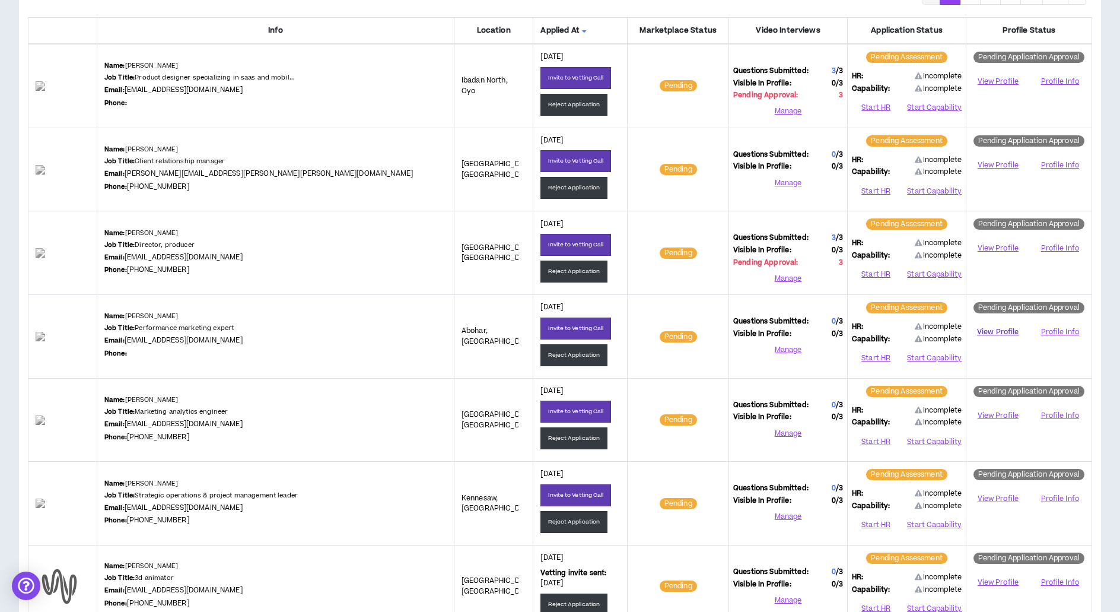
click at [987, 331] on link "View Profile" at bounding box center [998, 332] width 55 height 21
click at [541, 354] on button "Reject Application" at bounding box center [574, 355] width 67 height 22
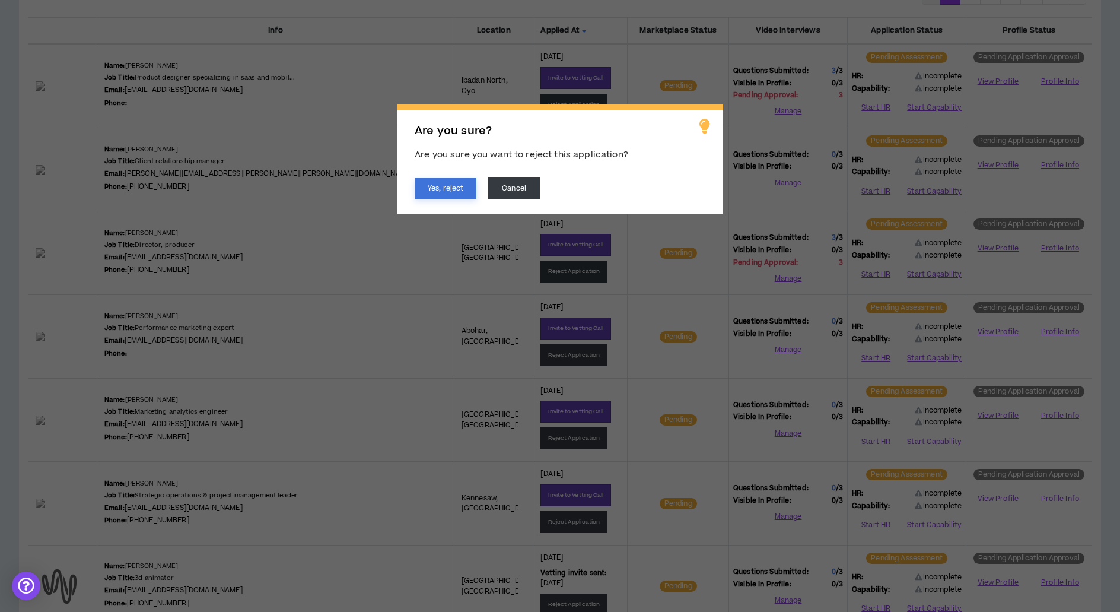
click at [460, 189] on button "Yes, reject" at bounding box center [446, 188] width 62 height 21
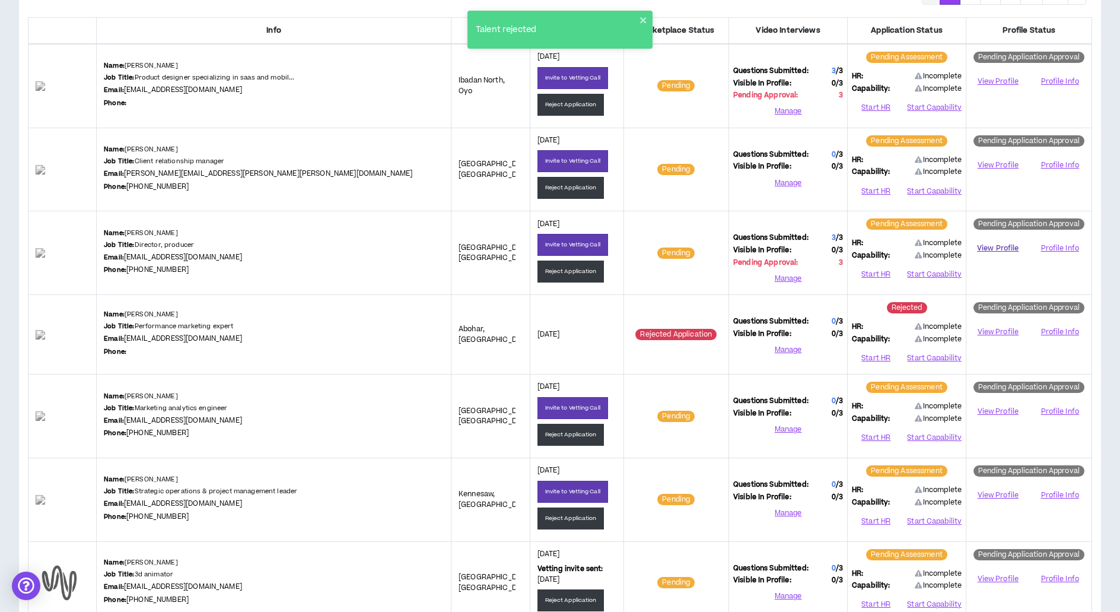
click at [990, 245] on link "View Profile" at bounding box center [998, 248] width 55 height 21
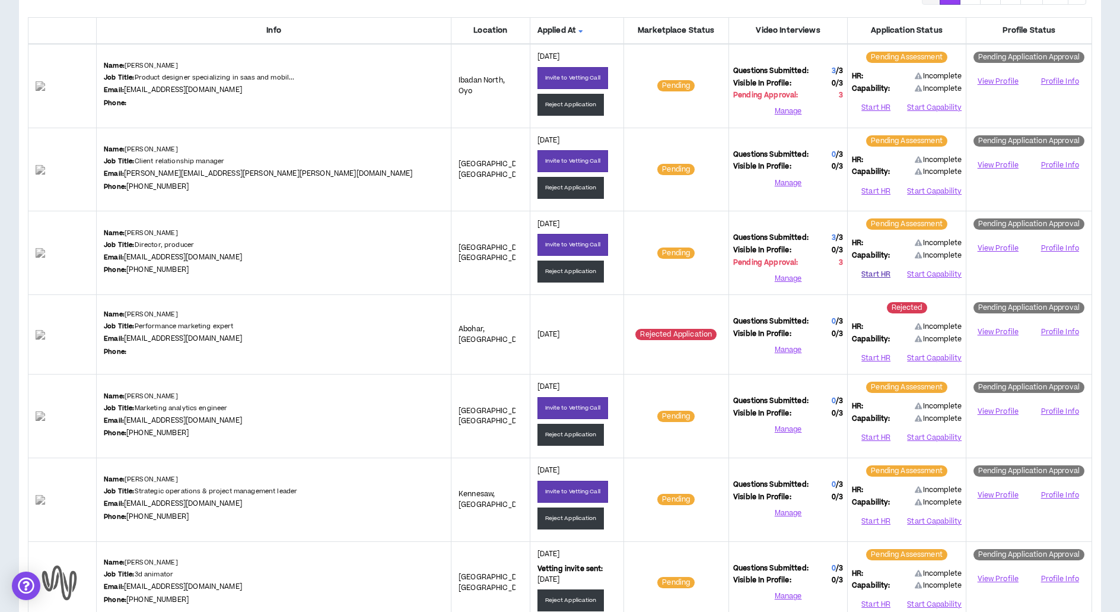
click at [879, 274] on button "Start HR" at bounding box center [876, 275] width 48 height 18
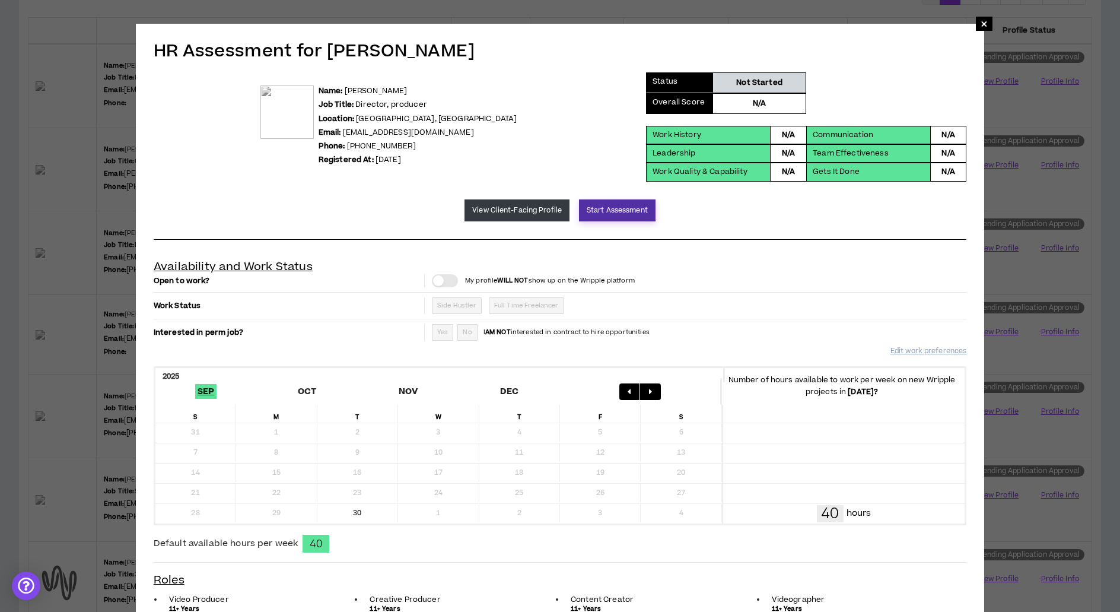
click at [618, 209] on button "Start Assessment" at bounding box center [617, 210] width 77 height 22
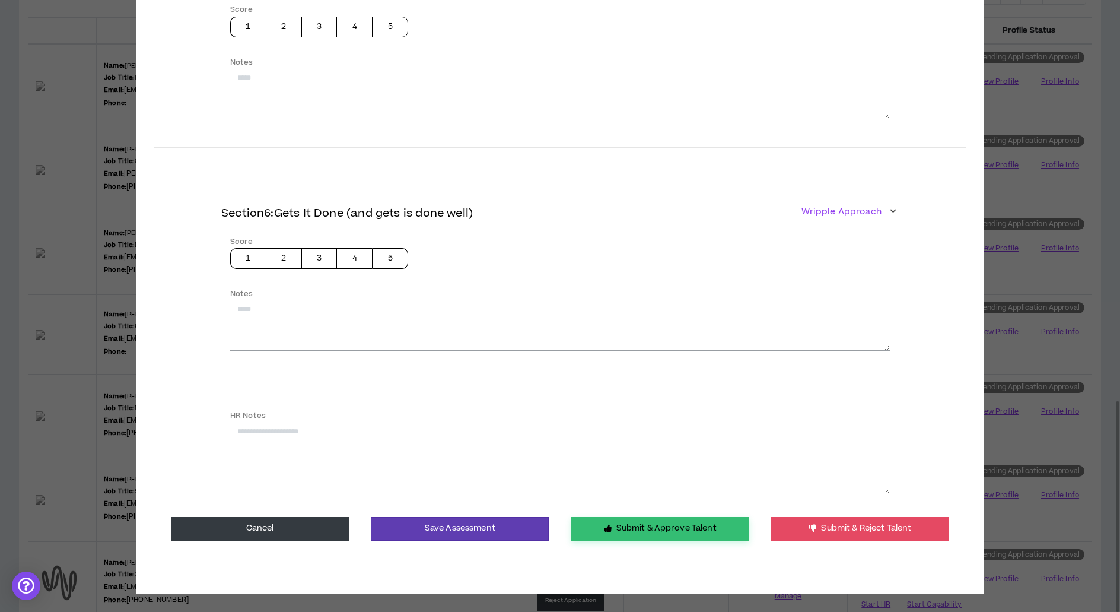
click at [637, 520] on button "Submit & Approve Talent" at bounding box center [660, 529] width 178 height 24
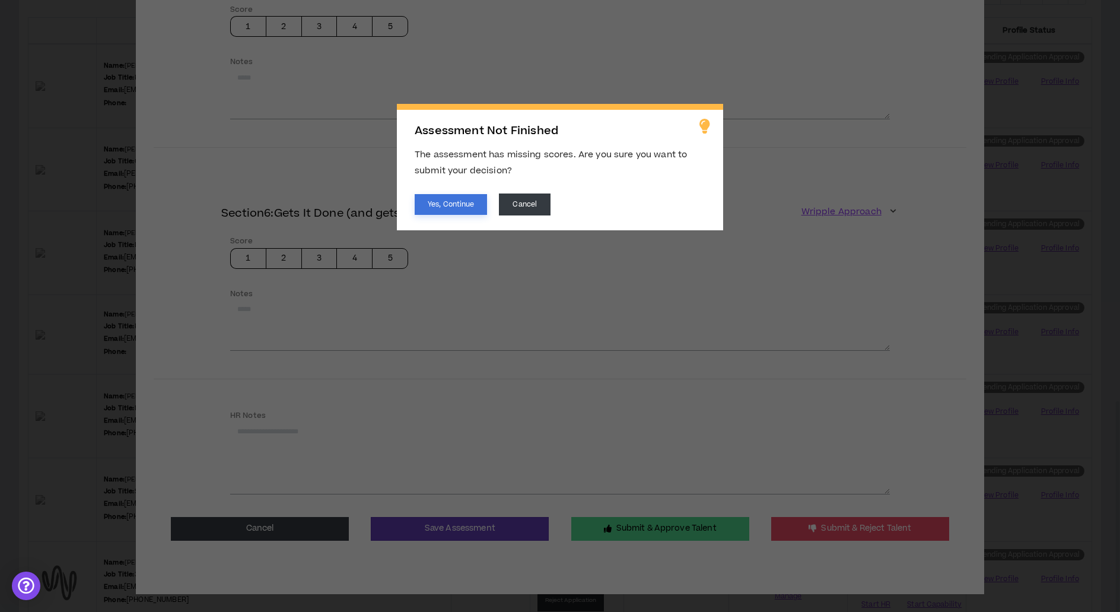
click at [453, 199] on button "Yes, Continue" at bounding box center [451, 204] width 72 height 21
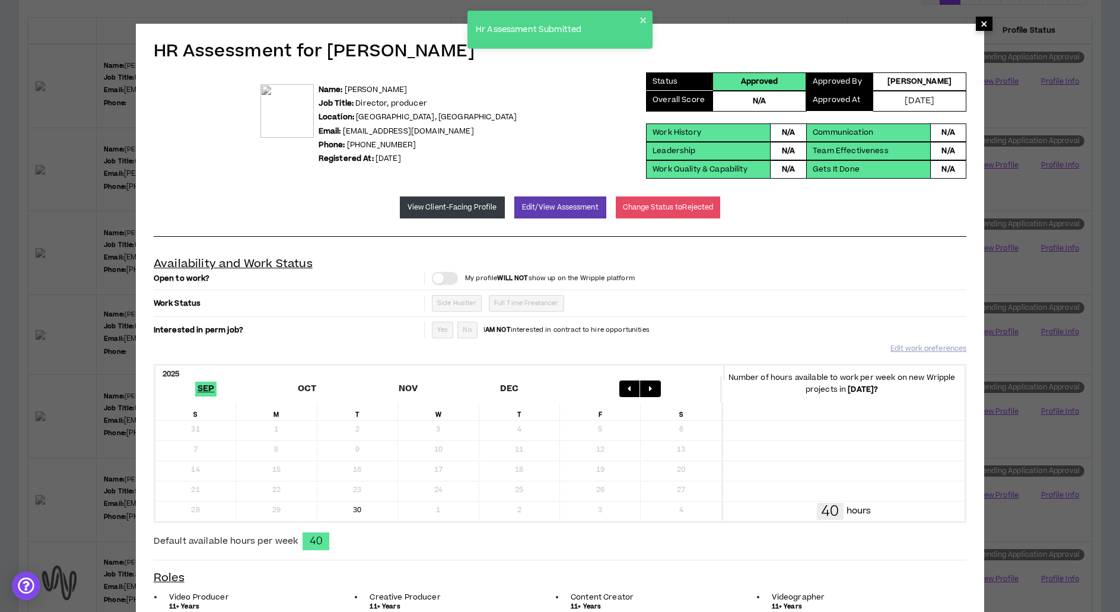
click at [981, 27] on span "×" at bounding box center [984, 24] width 7 height 14
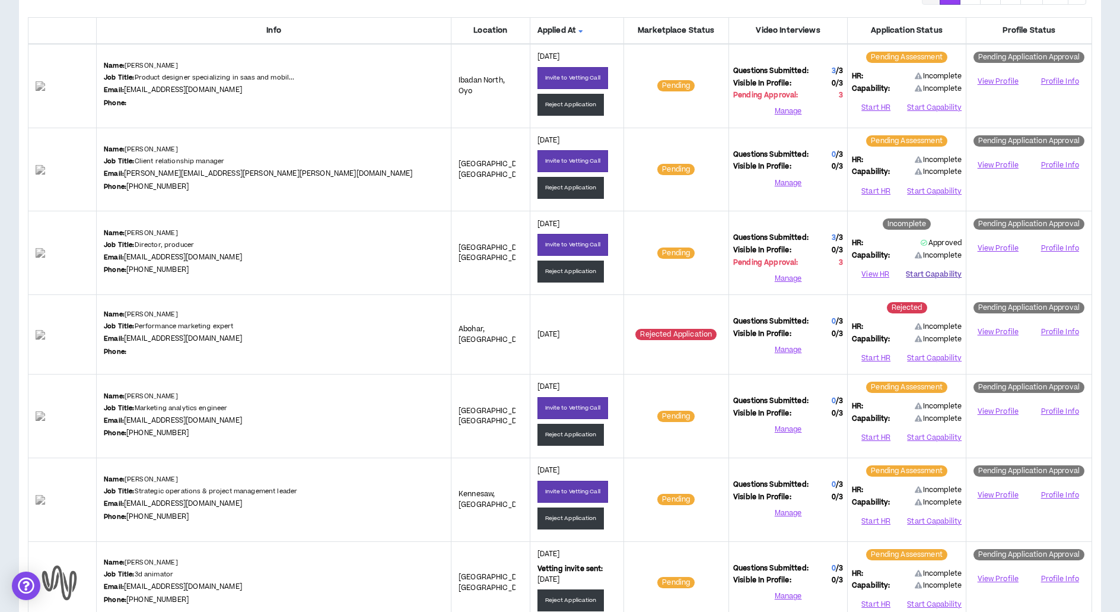
click at [918, 275] on button "Start Capability" at bounding box center [934, 275] width 56 height 18
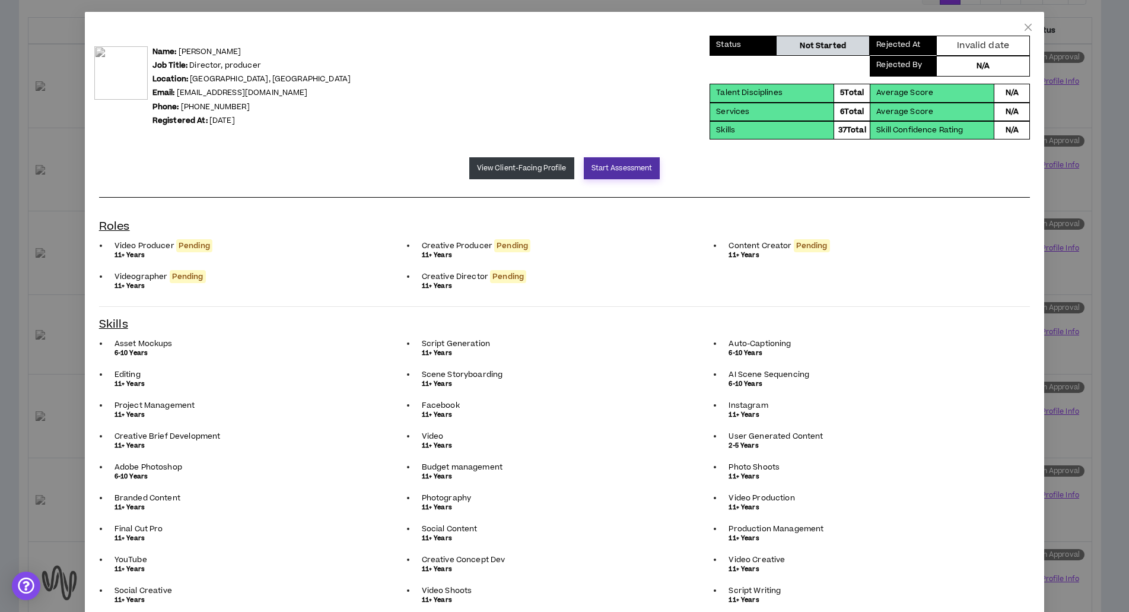
click at [614, 171] on button "Start Assessment" at bounding box center [622, 168] width 77 height 22
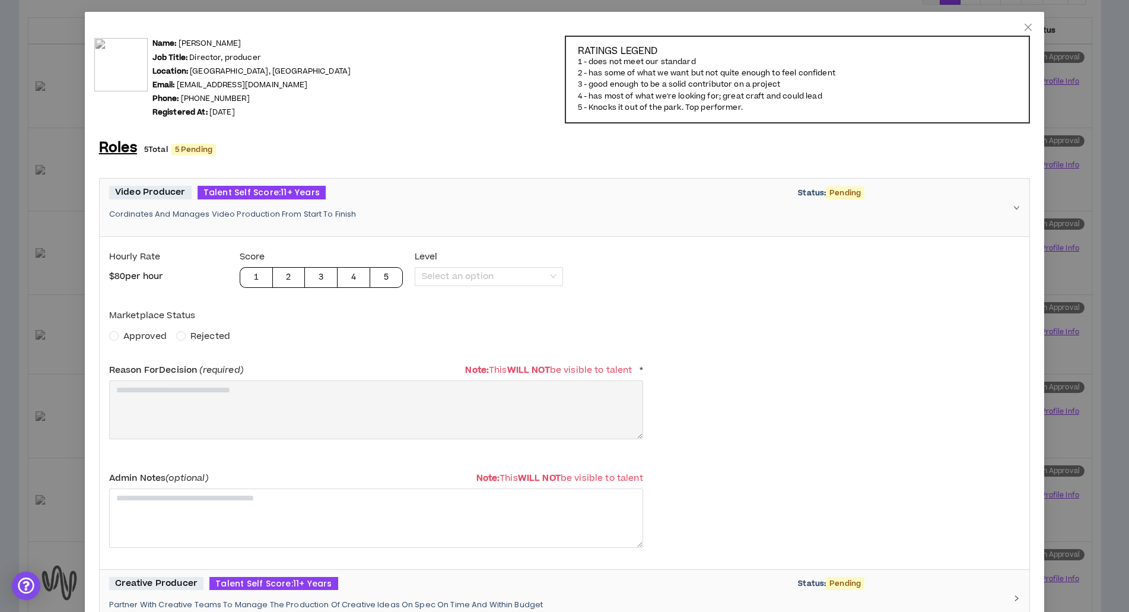
click at [146, 330] on span "Approved" at bounding box center [144, 336] width 43 height 12
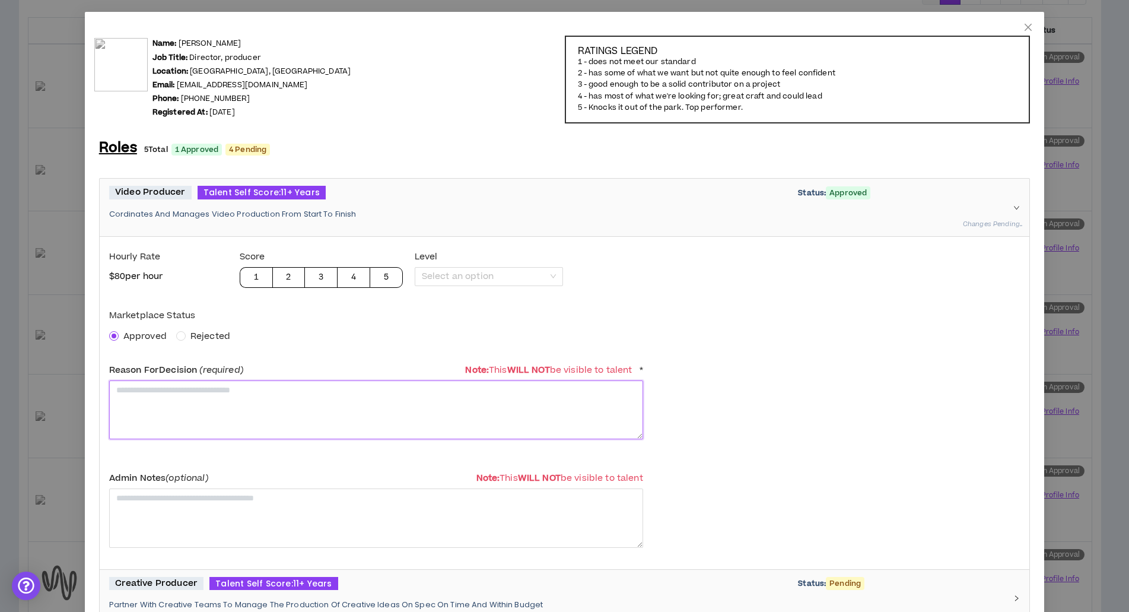
click at [172, 409] on textarea at bounding box center [376, 409] width 534 height 59
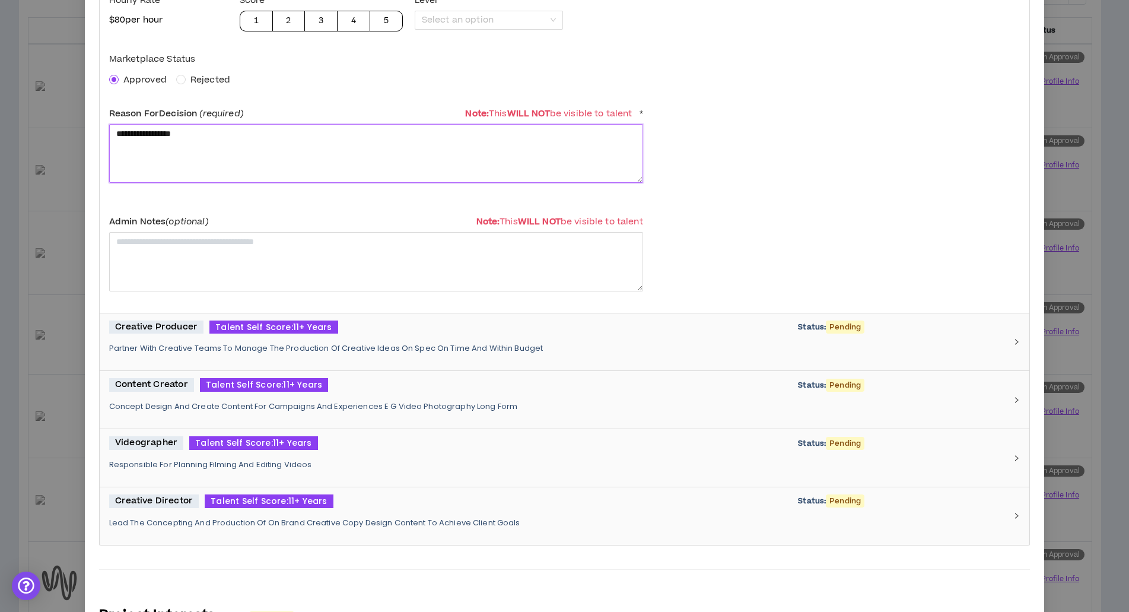
type textarea "**********"
click at [221, 343] on p "Partner With Creative Teams To Manage The Production Of Creative Ideas On Spec …" at bounding box center [557, 348] width 897 height 11
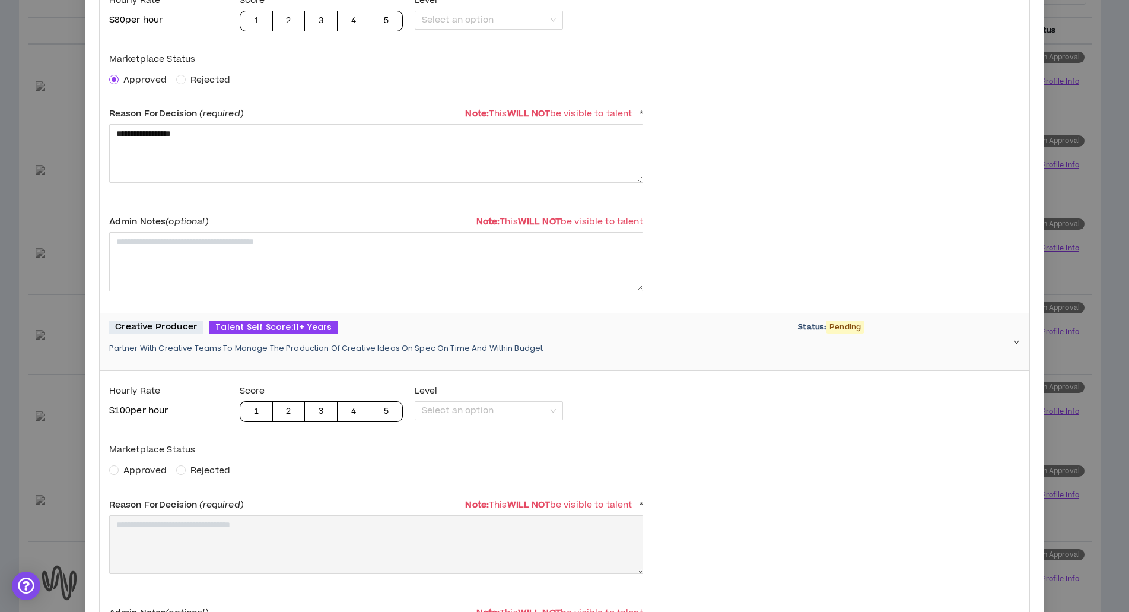
click at [136, 473] on span "Approved" at bounding box center [144, 470] width 43 height 12
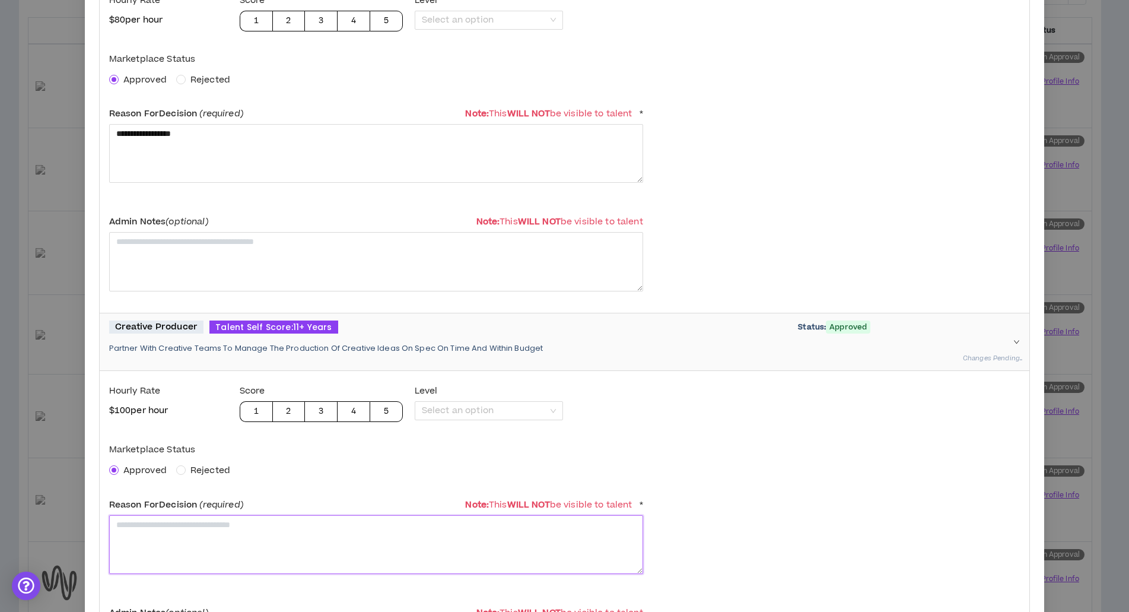
click at [167, 539] on textarea at bounding box center [376, 544] width 534 height 59
paste textarea "**********"
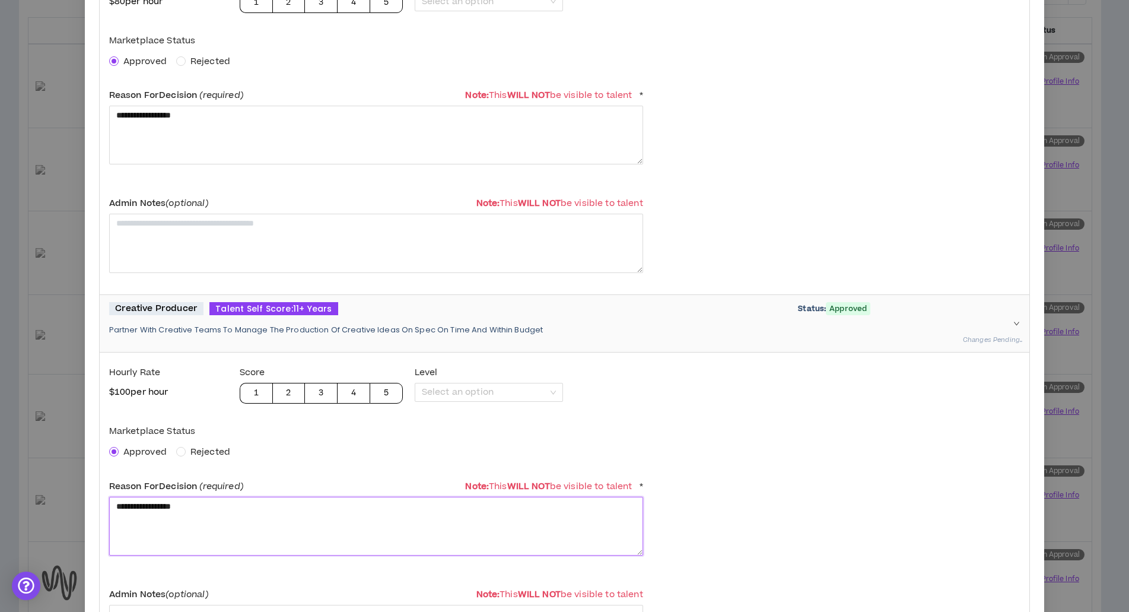
scroll to position [572, 0]
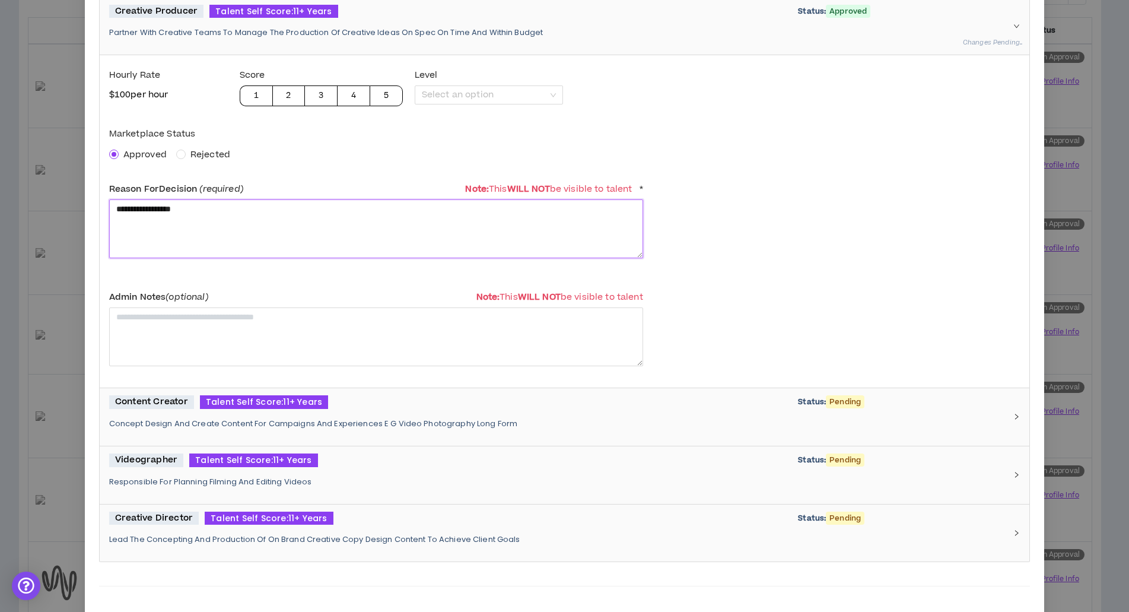
type textarea "**********"
click at [237, 423] on p "Concept Design And Create Content For Campaigns And Experiences E G Video Photo…" at bounding box center [557, 423] width 897 height 11
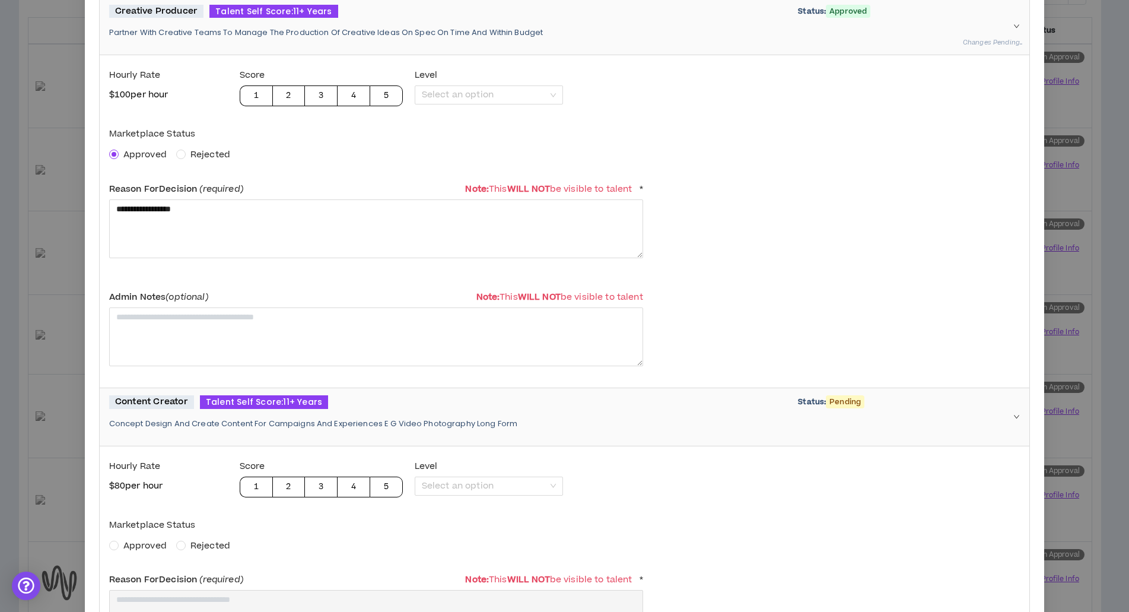
click at [145, 542] on span "Approved" at bounding box center [144, 545] width 43 height 12
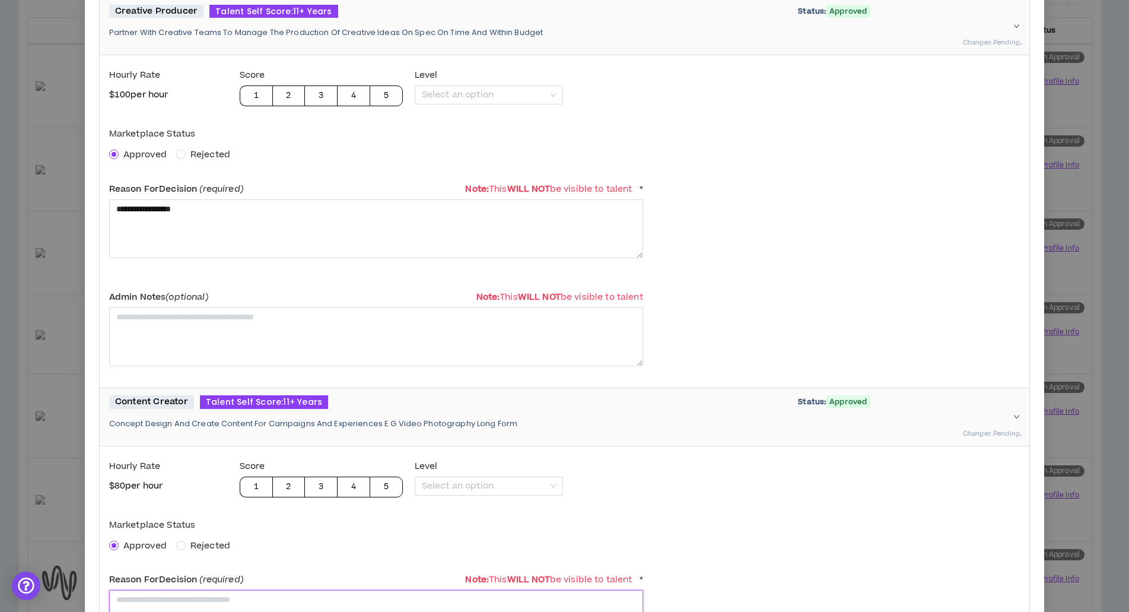
click at [162, 606] on textarea at bounding box center [376, 619] width 534 height 59
paste textarea "**********"
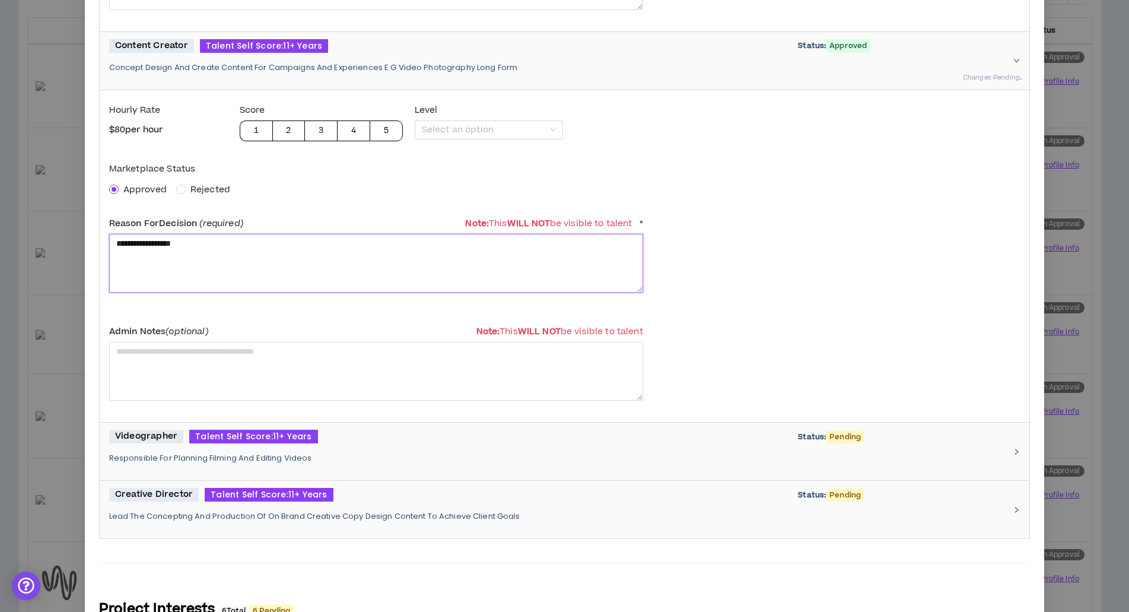
type textarea "**********"
click at [225, 453] on p "Responsible For Planning Filming And Editing Videos" at bounding box center [557, 458] width 897 height 11
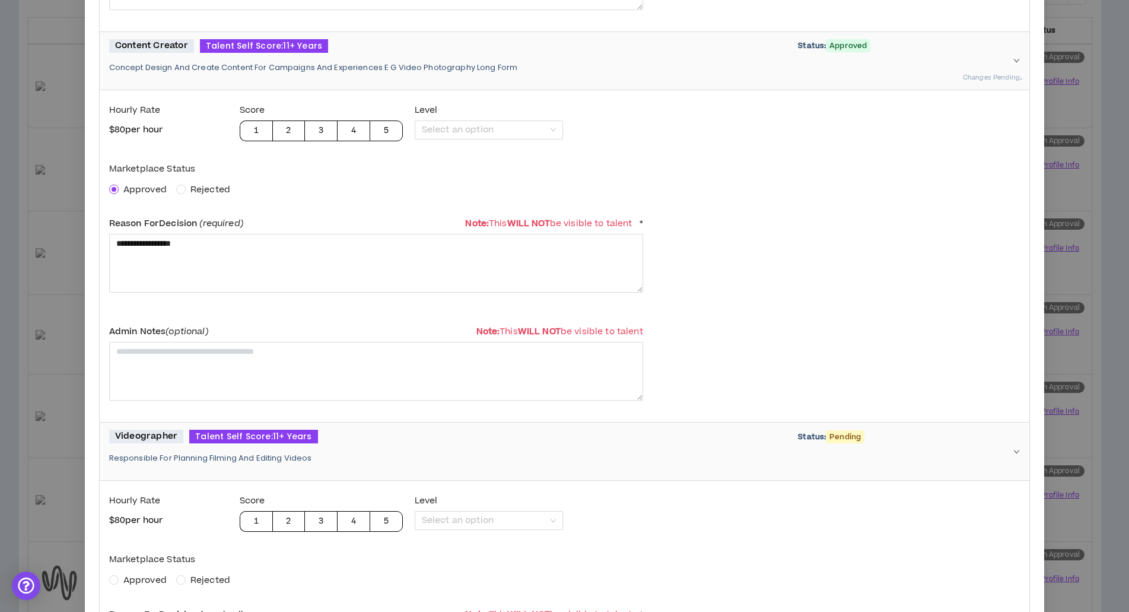
scroll to position [1044, 0]
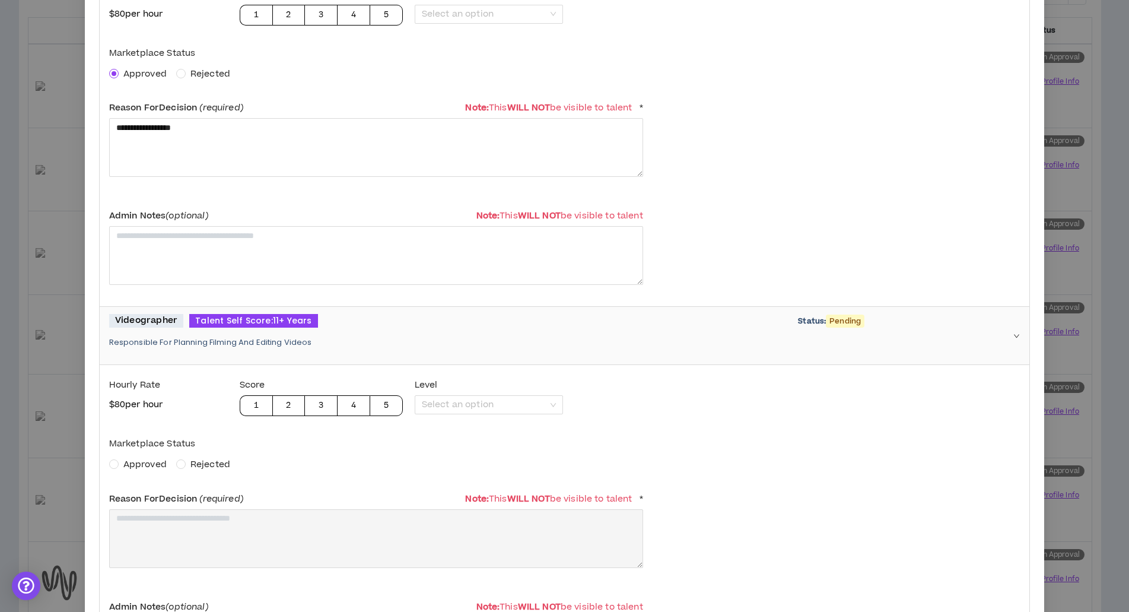
click at [144, 465] on span "Approved" at bounding box center [144, 464] width 43 height 12
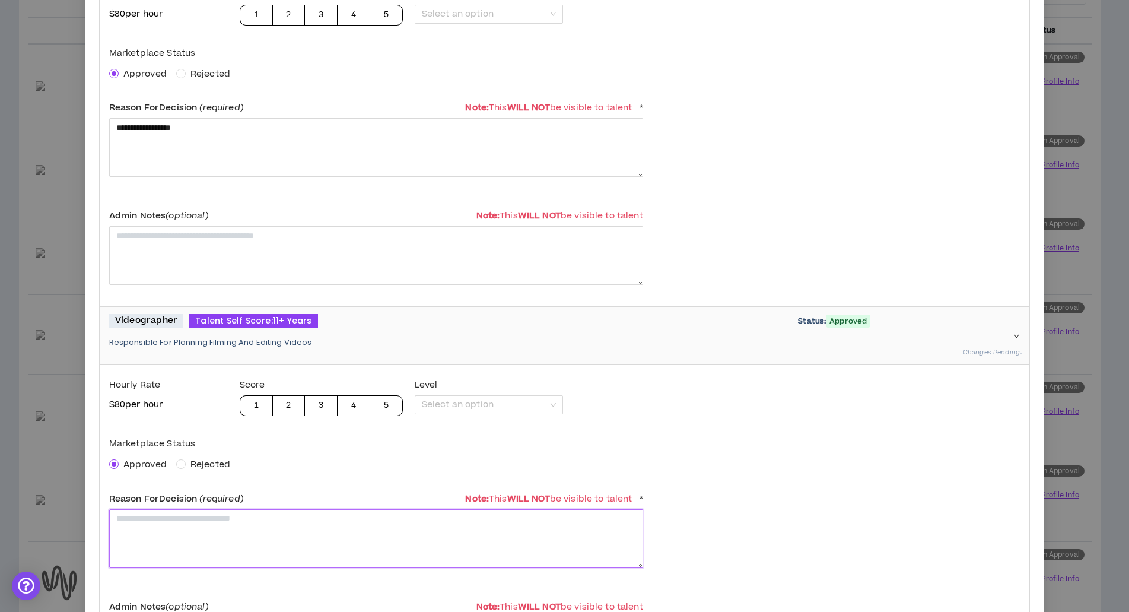
click at [166, 529] on textarea at bounding box center [376, 538] width 534 height 59
paste textarea "**********"
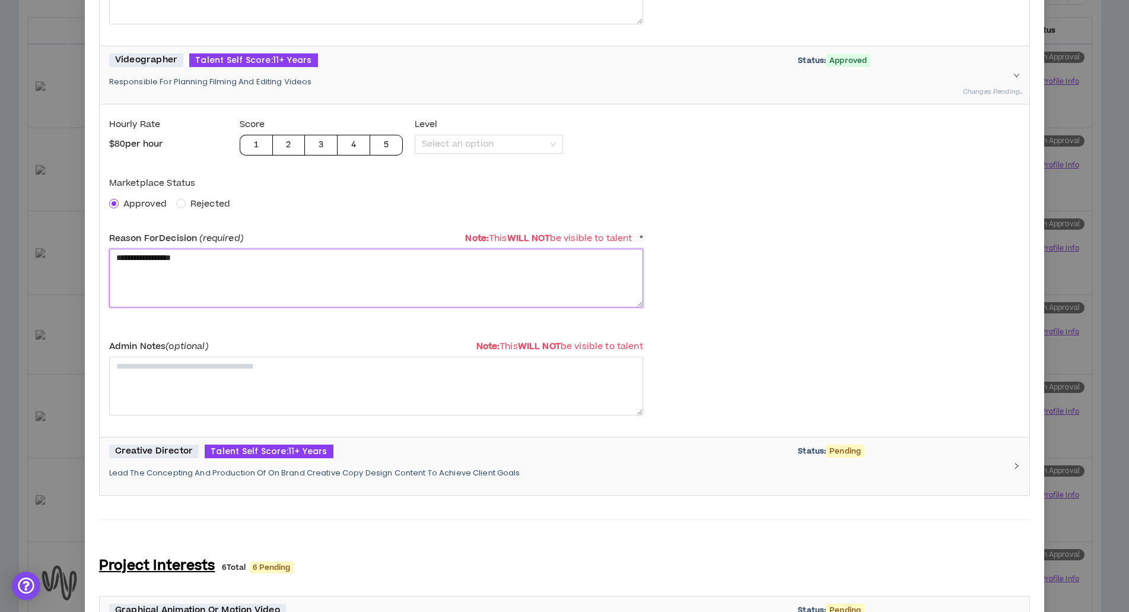
type textarea "**********"
click at [182, 468] on p "Lead The Concepting And Production Of On Brand Creative Copy Design Content To …" at bounding box center [557, 473] width 897 height 11
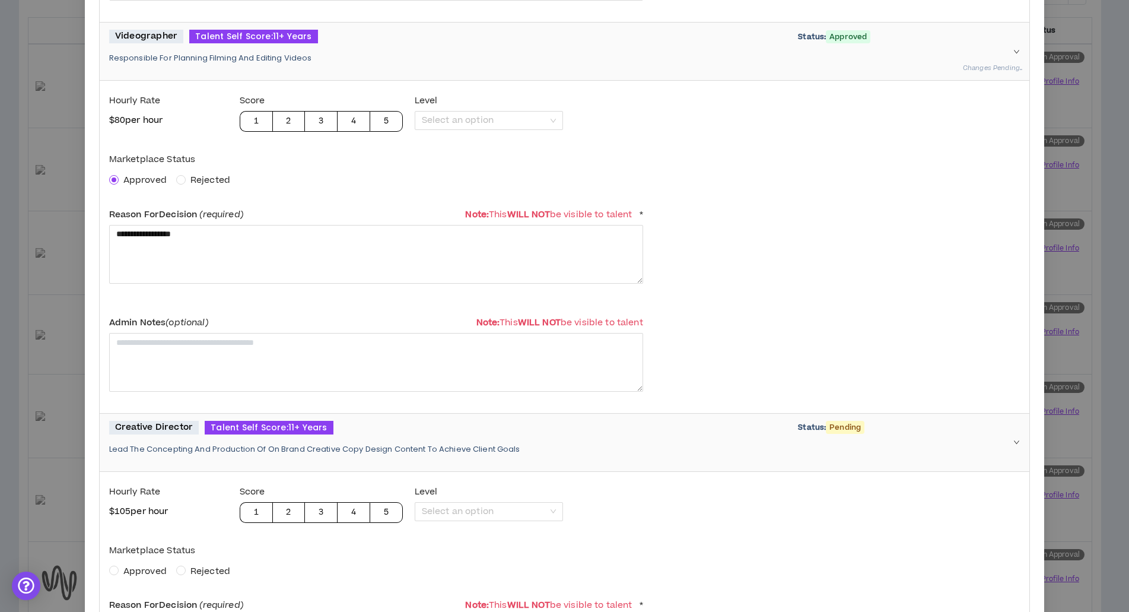
click at [151, 571] on span "Approved" at bounding box center [144, 571] width 43 height 12
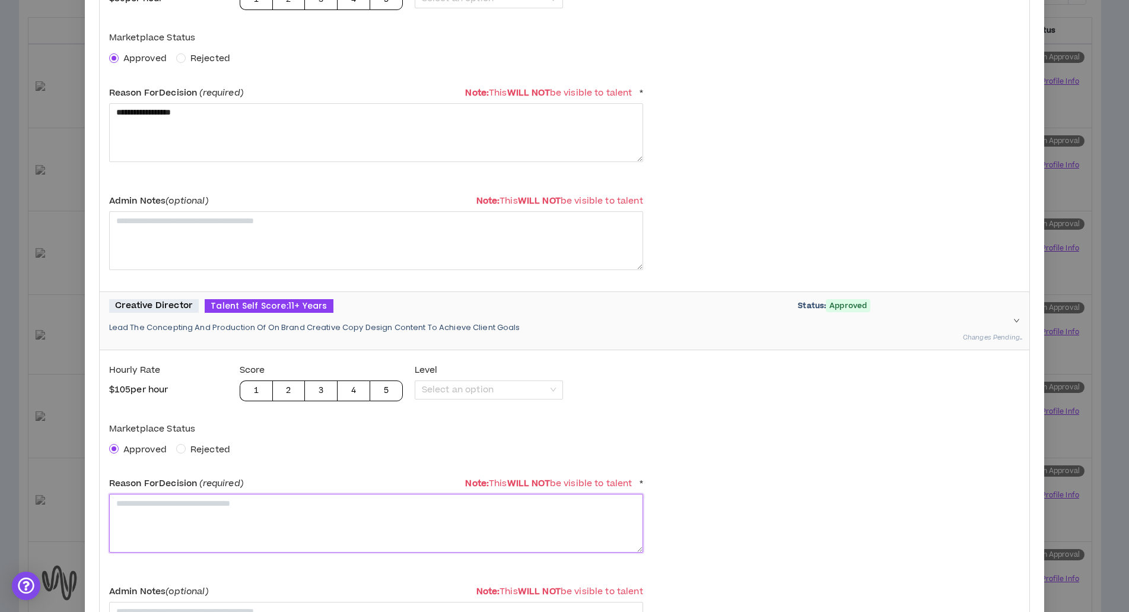
click at [205, 520] on textarea at bounding box center [376, 523] width 534 height 59
paste textarea "**********"
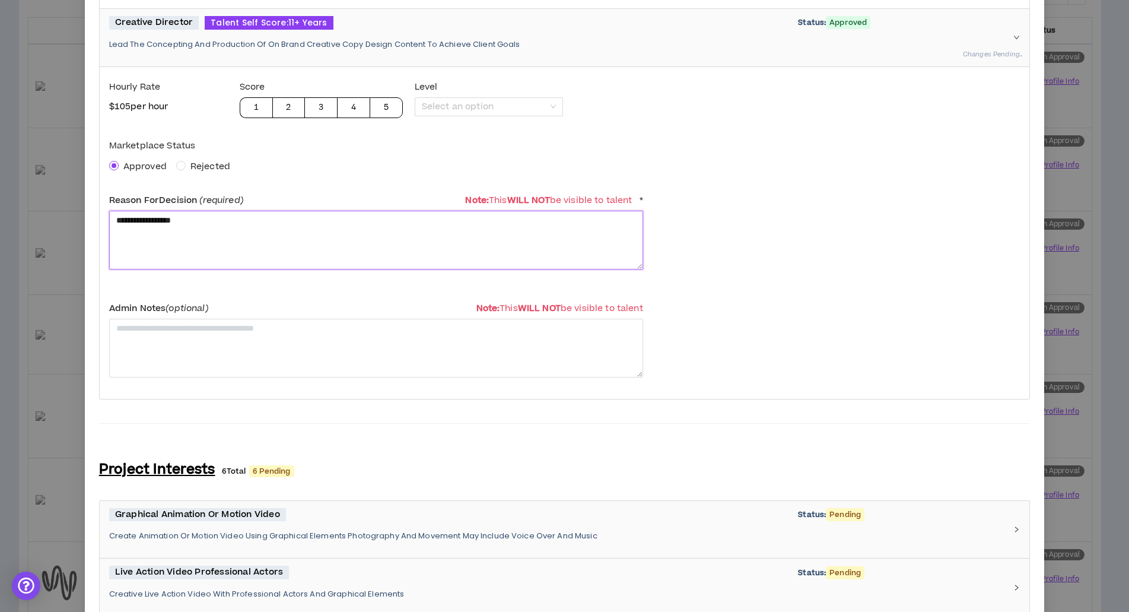
scroll to position [2404, 0]
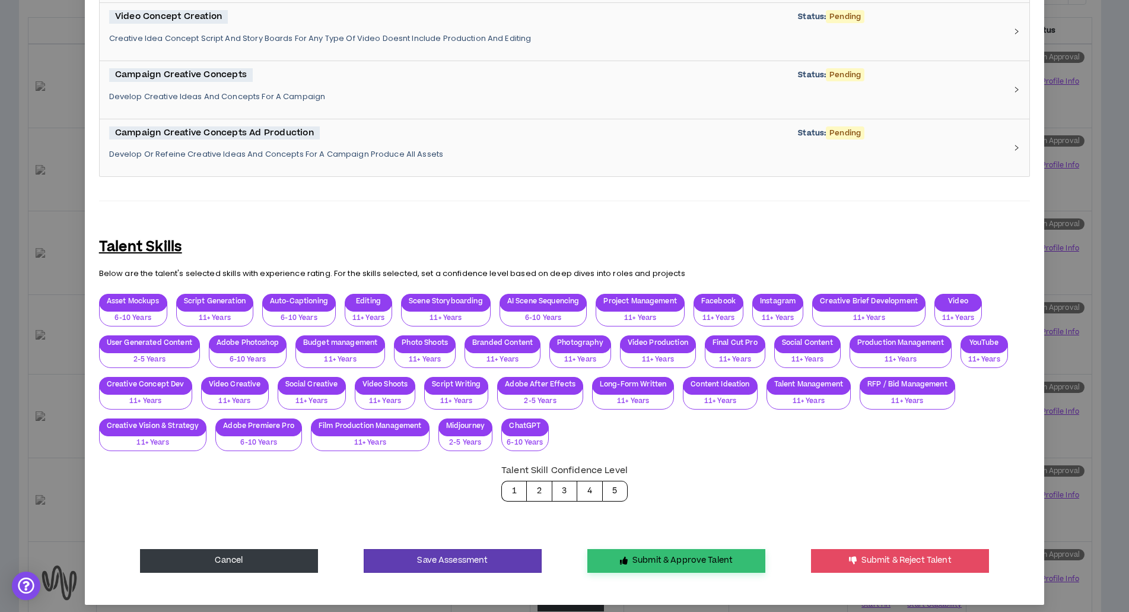
type textarea "**********"
click at [659, 564] on button "Submit & Approve Talent" at bounding box center [676, 561] width 178 height 24
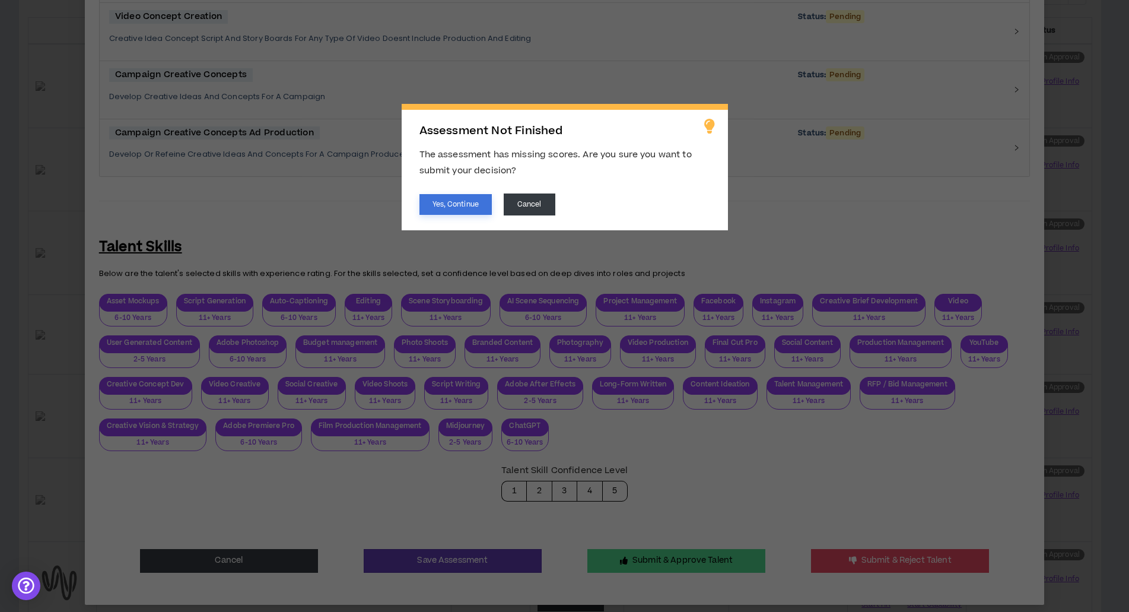
click at [466, 213] on button "Yes, Continue" at bounding box center [456, 204] width 72 height 21
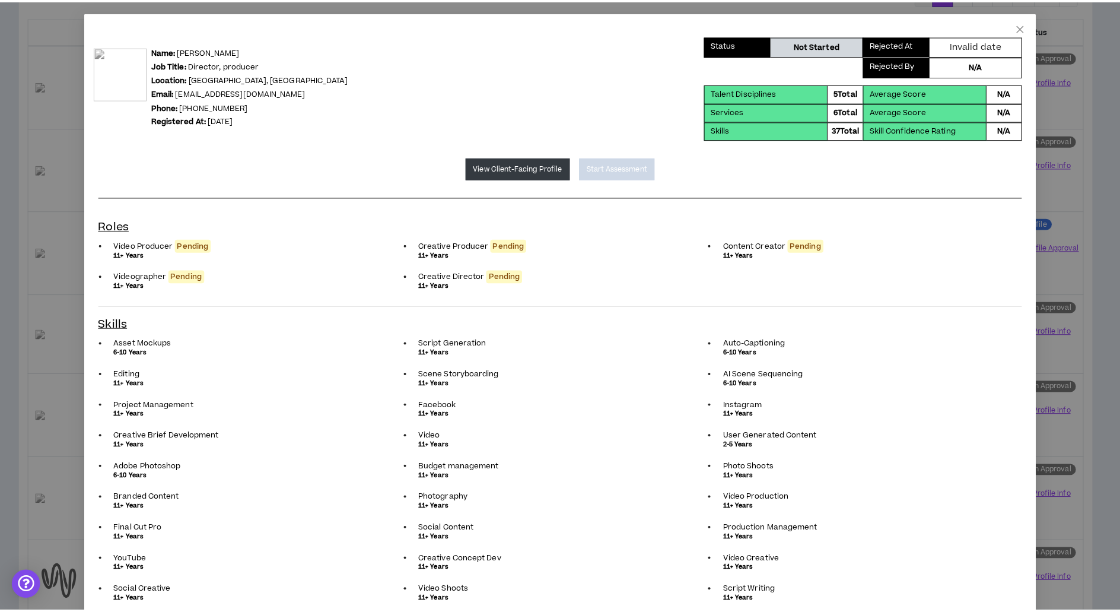
scroll to position [0, 0]
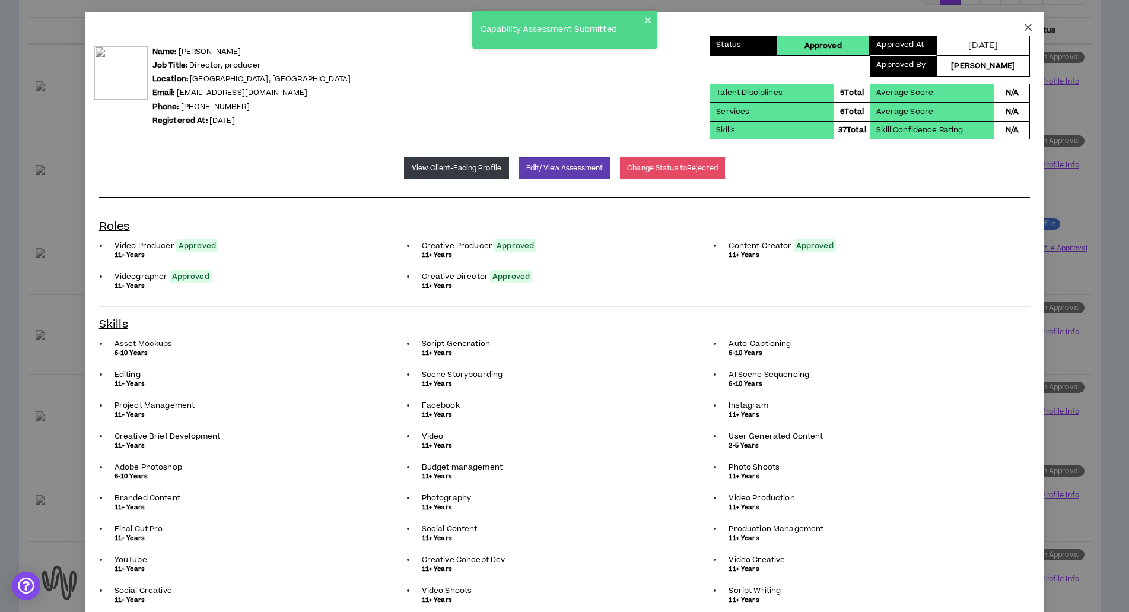
click at [1024, 26] on icon "close" at bounding box center [1028, 27] width 9 height 9
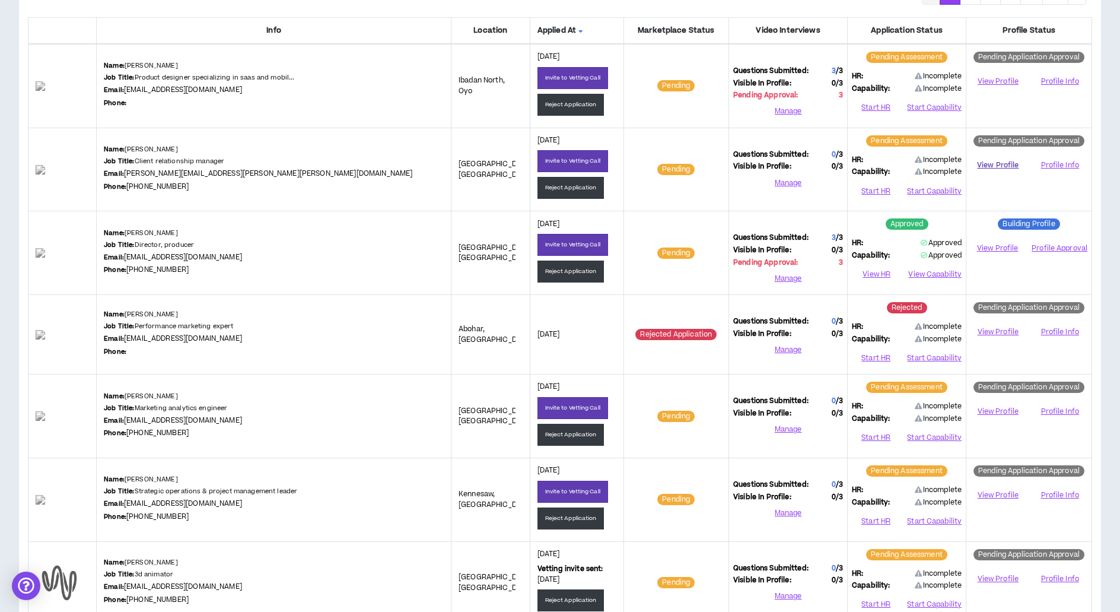
click at [989, 162] on link "View Profile" at bounding box center [998, 165] width 55 height 21
click at [954, 190] on button "Start Capability" at bounding box center [934, 191] width 56 height 18
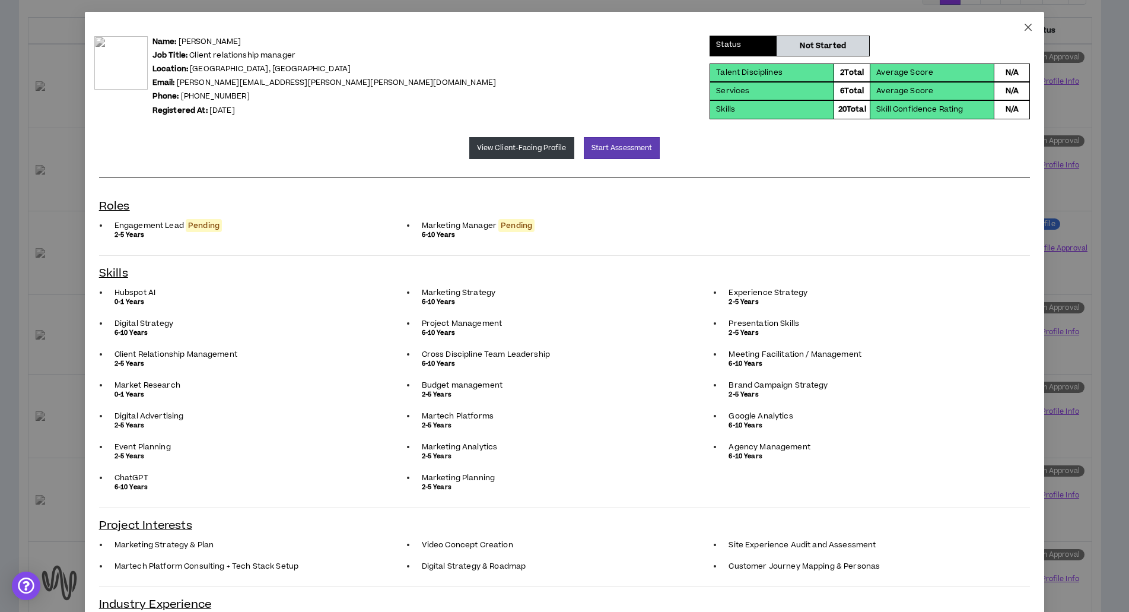
click at [1024, 23] on icon "close" at bounding box center [1028, 27] width 9 height 9
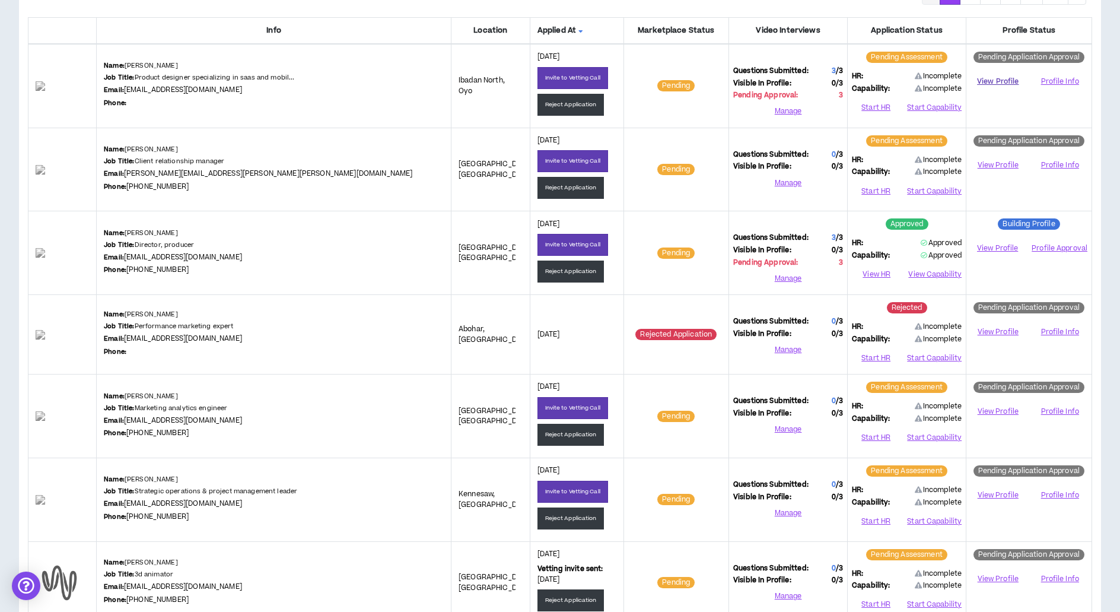
click at [992, 80] on link "View Profile" at bounding box center [998, 81] width 55 height 21
click at [538, 106] on button "Reject Application" at bounding box center [571, 105] width 67 height 22
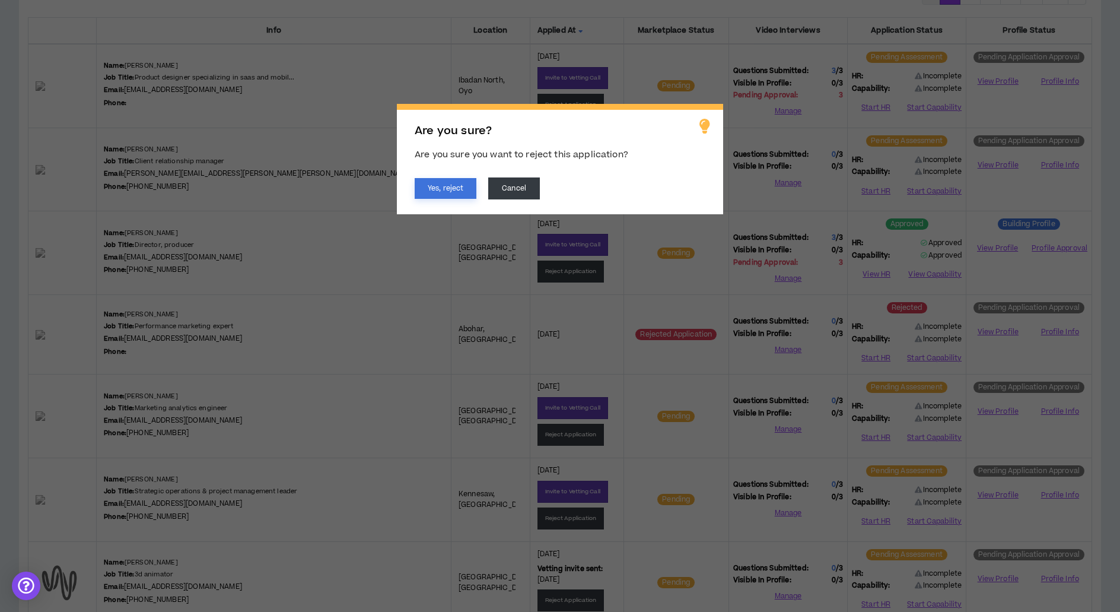
click at [446, 191] on button "Yes, reject" at bounding box center [446, 188] width 62 height 21
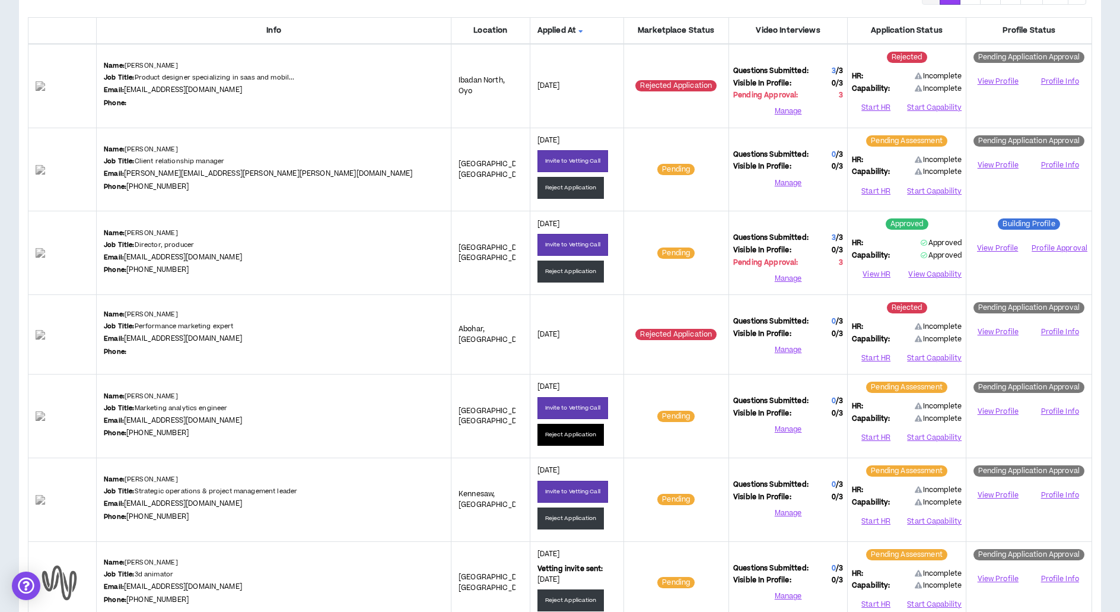
click at [538, 435] on button "Reject Application" at bounding box center [571, 435] width 67 height 22
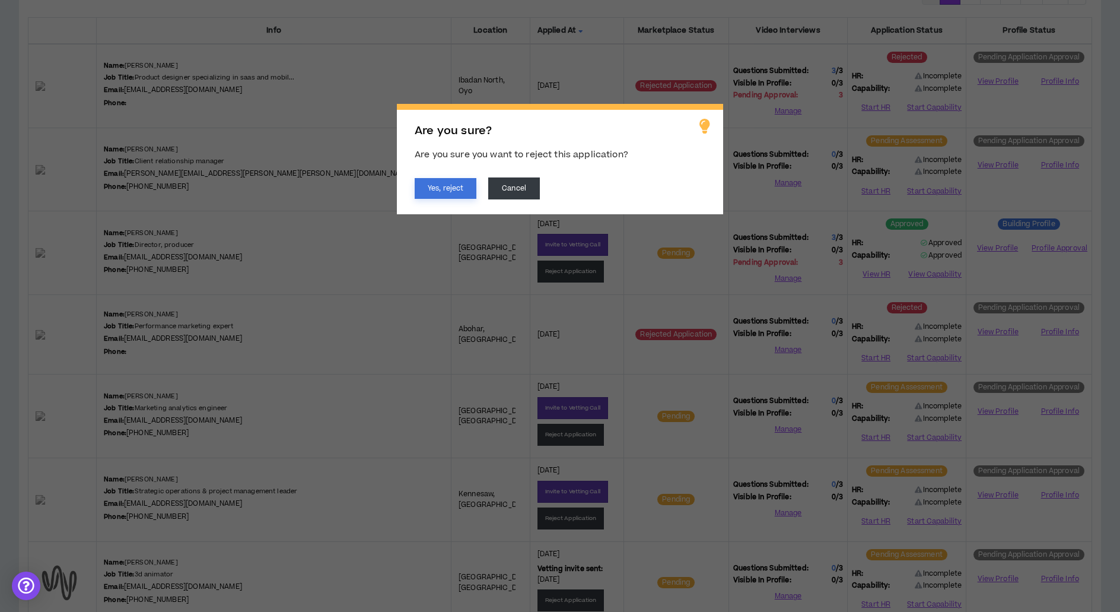
click at [438, 188] on button "Yes, reject" at bounding box center [446, 188] width 62 height 21
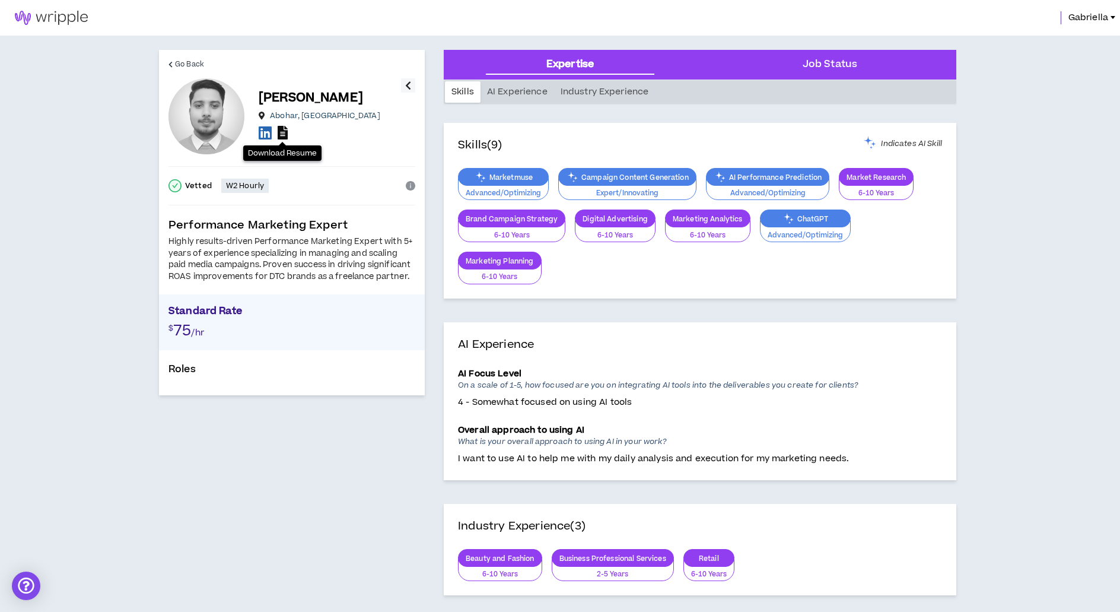
click at [282, 129] on icon at bounding box center [283, 133] width 10 height 14
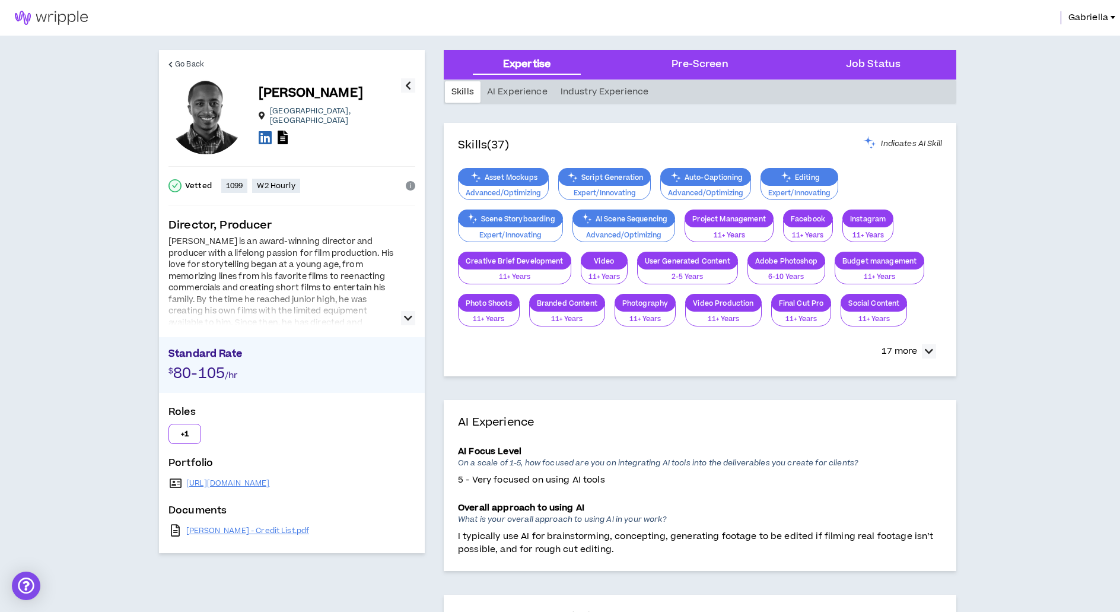
click at [407, 321] on icon "button" at bounding box center [408, 318] width 8 height 14
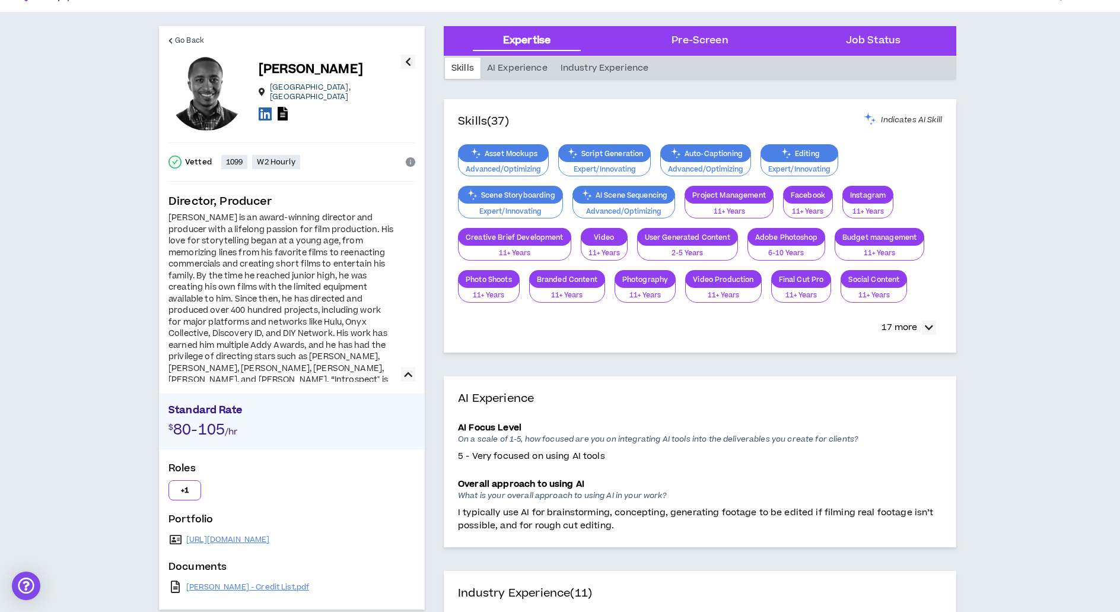
scroll to position [49, 0]
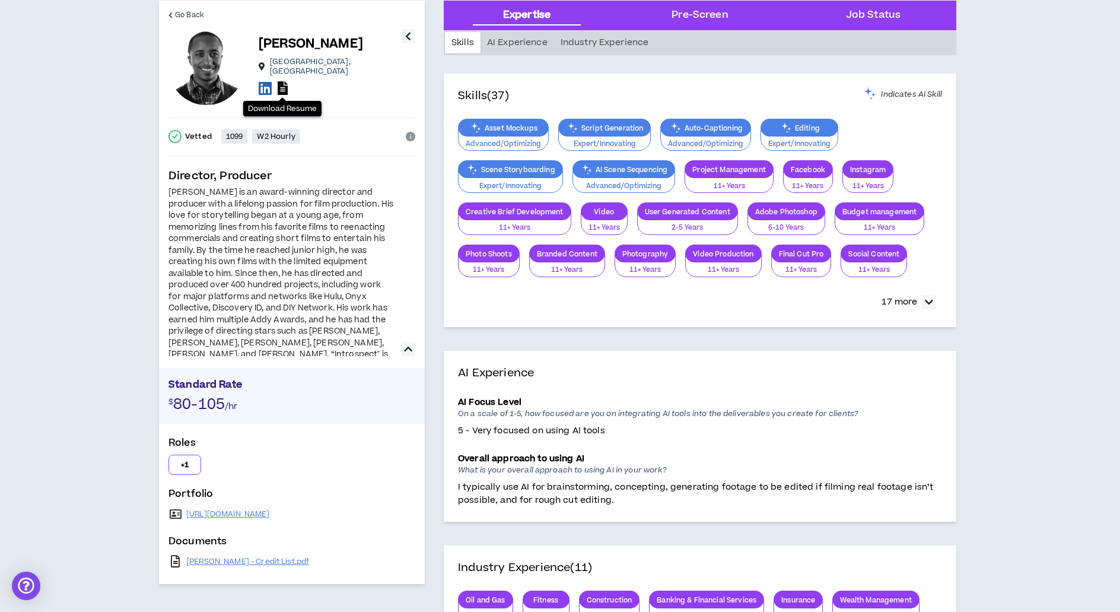
click at [284, 82] on icon at bounding box center [283, 88] width 10 height 14
click at [270, 87] on icon at bounding box center [265, 88] width 13 height 15
click at [270, 517] on link "[URL][DOMAIN_NAME]" at bounding box center [228, 513] width 84 height 9
click at [259, 562] on link "[PERSON_NAME] - Credit List.pdf" at bounding box center [247, 561] width 123 height 9
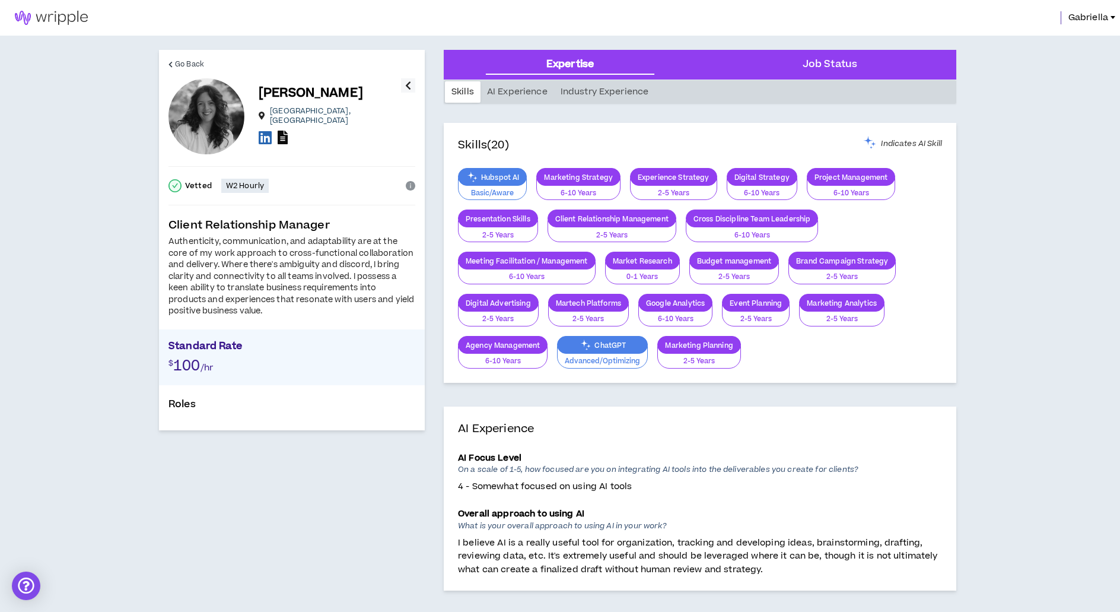
click at [282, 132] on icon at bounding box center [283, 138] width 10 height 14
click at [265, 132] on icon at bounding box center [265, 137] width 13 height 15
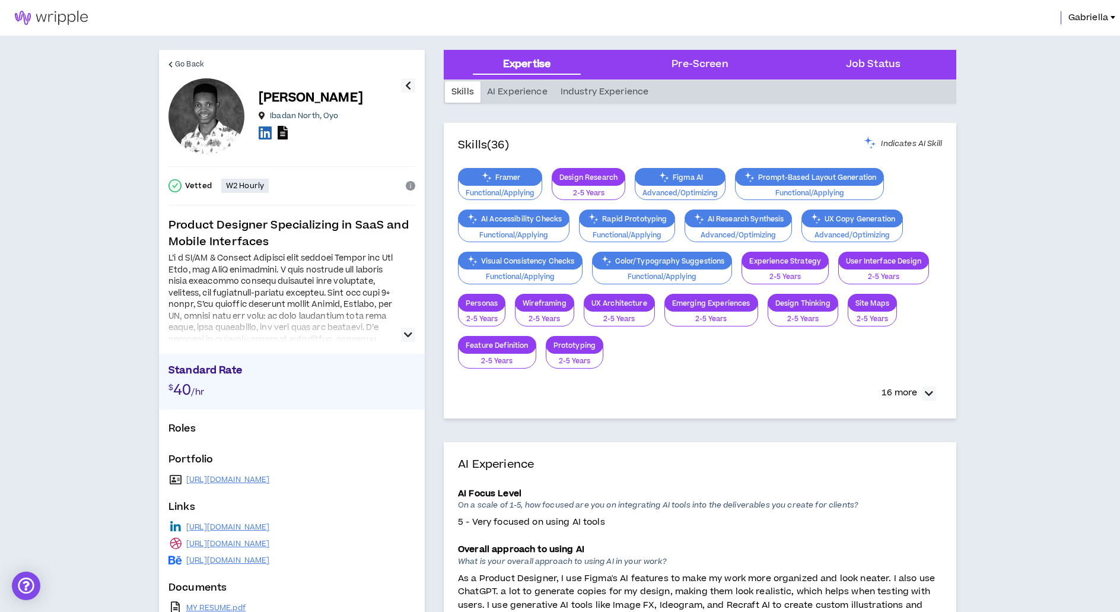
click at [286, 137] on icon at bounding box center [283, 133] width 10 height 14
